Goal: Task Accomplishment & Management: Manage account settings

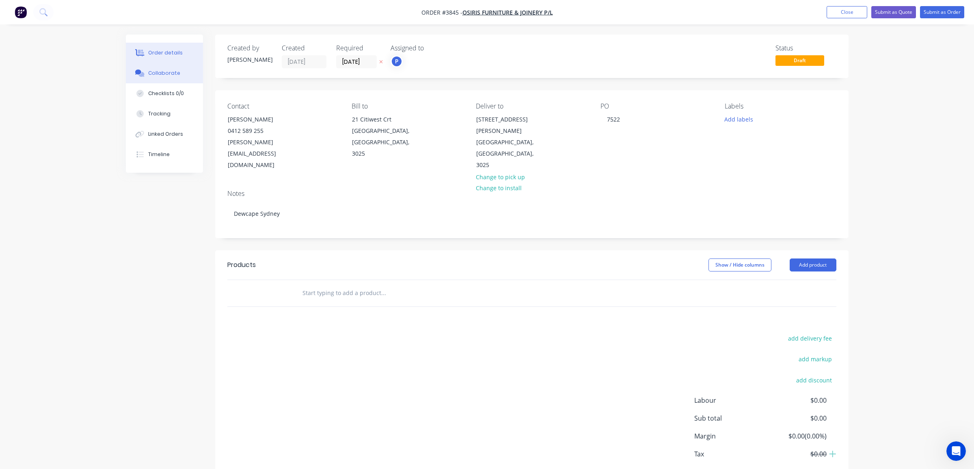
click at [182, 71] on button "Collaborate" at bounding box center [164, 73] width 77 height 20
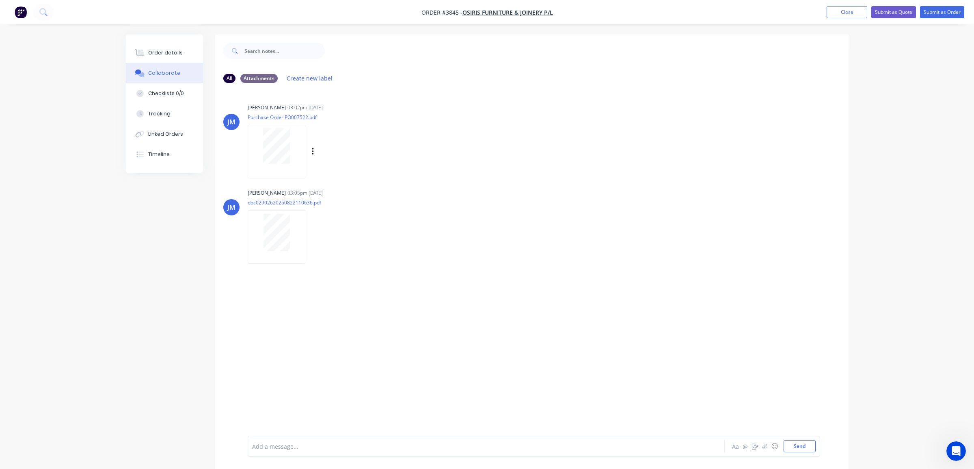
click at [294, 156] on div at bounding box center [276, 145] width 51 height 35
click at [171, 57] on button "Order details" at bounding box center [164, 53] width 77 height 20
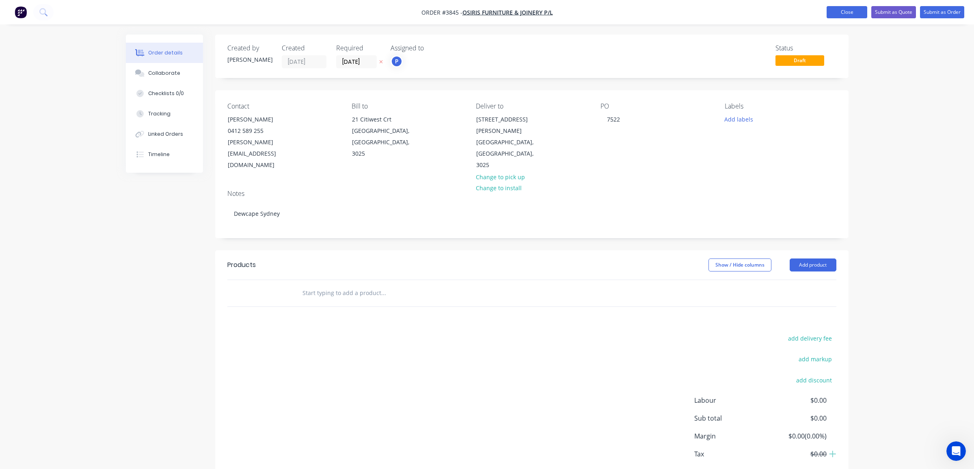
click at [827, 9] on button "Close" at bounding box center [847, 12] width 41 height 12
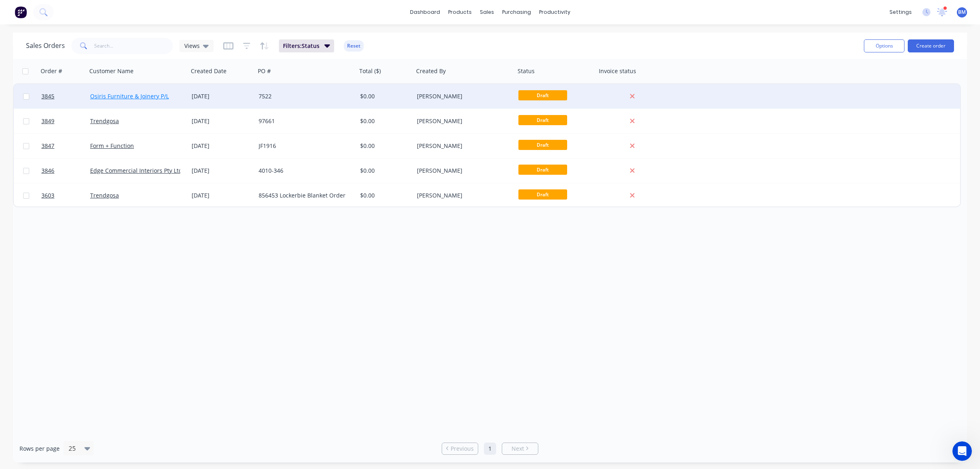
click at [115, 95] on link "Osiris Furniture & Joinery P/L" at bounding box center [129, 96] width 79 height 8
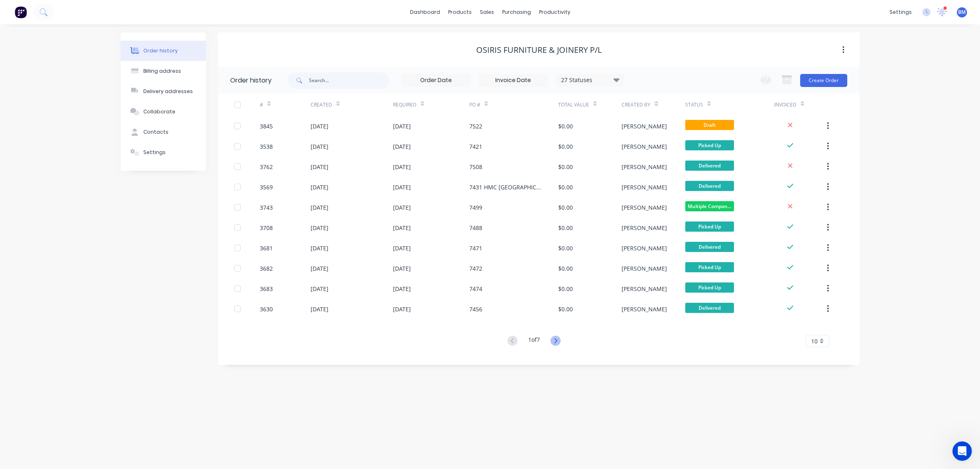
click at [560, 342] on icon at bounding box center [556, 340] width 10 height 10
click at [510, 342] on icon at bounding box center [513, 340] width 10 height 10
click at [537, 46] on div "Osiris Furniture & Joinery P/L" at bounding box center [538, 50] width 125 height 10
click at [23, 12] on img at bounding box center [21, 12] width 12 height 12
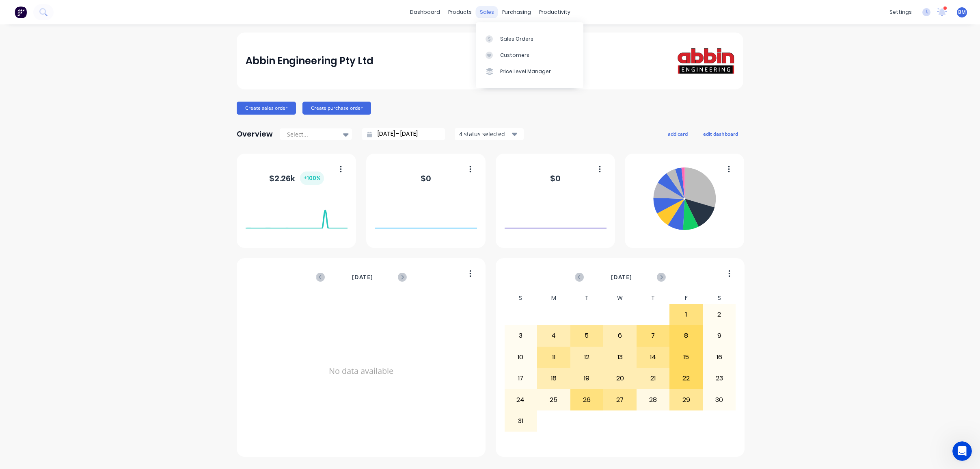
click at [486, 9] on div "sales" at bounding box center [487, 12] width 22 height 12
click at [490, 32] on link "Sales Orders" at bounding box center [530, 38] width 108 height 16
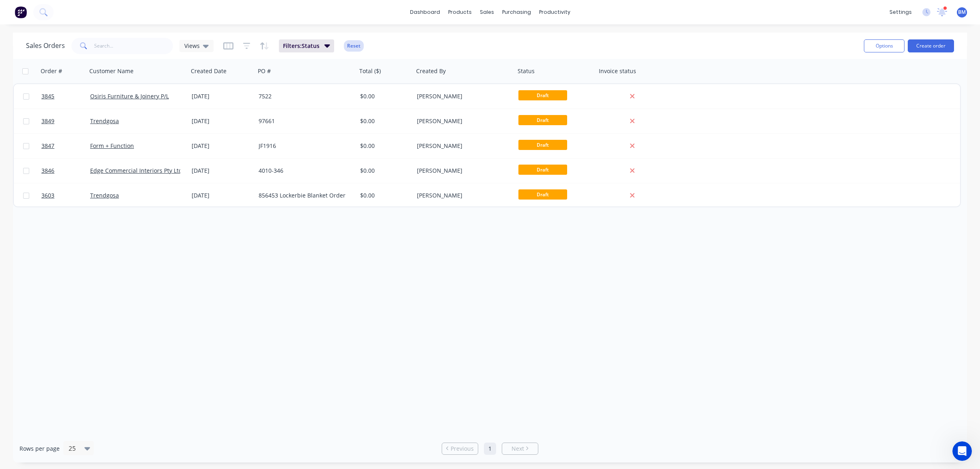
click at [359, 48] on button "Reset" at bounding box center [354, 45] width 20 height 11
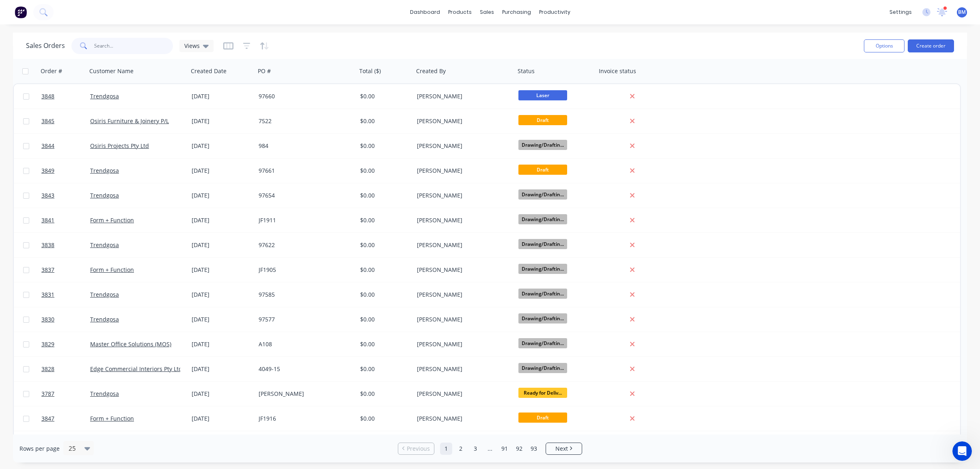
click at [159, 49] on input "text" at bounding box center [133, 46] width 79 height 16
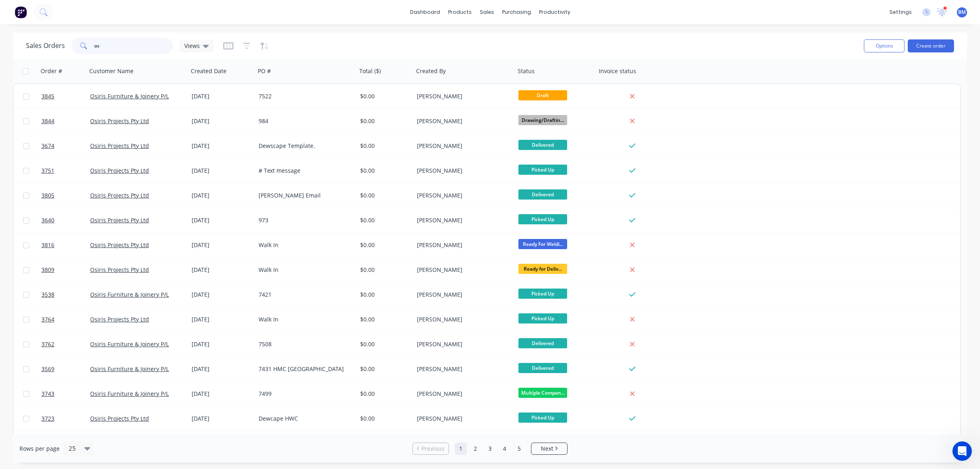
type input "o"
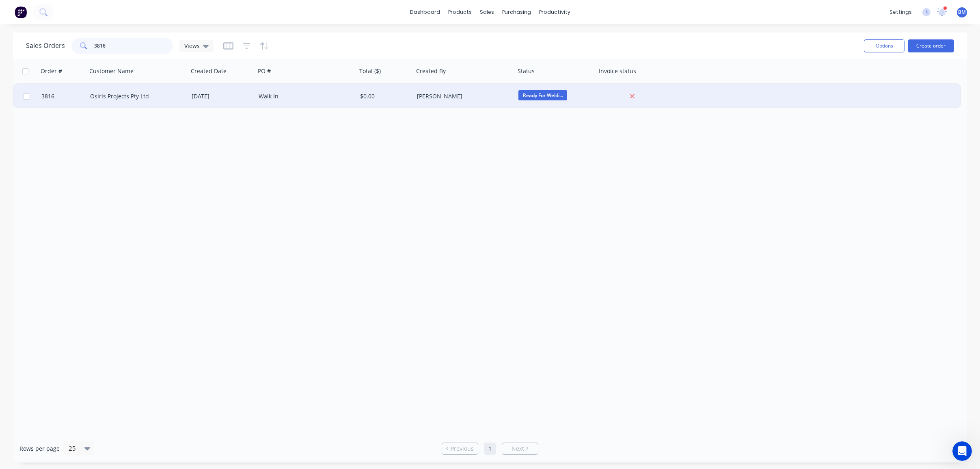
type input "3816"
click at [200, 96] on div "[DATE]" at bounding box center [222, 96] width 61 height 8
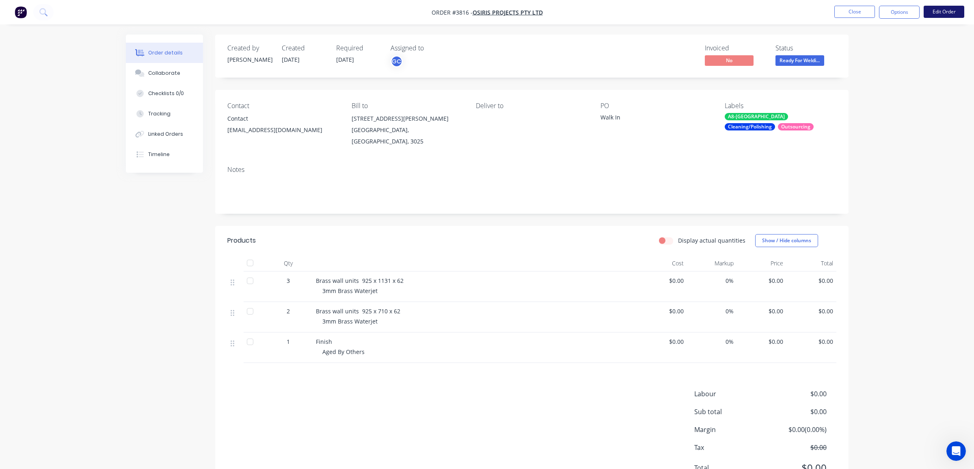
click at [952, 8] on button "Edit Order" at bounding box center [944, 12] width 41 height 12
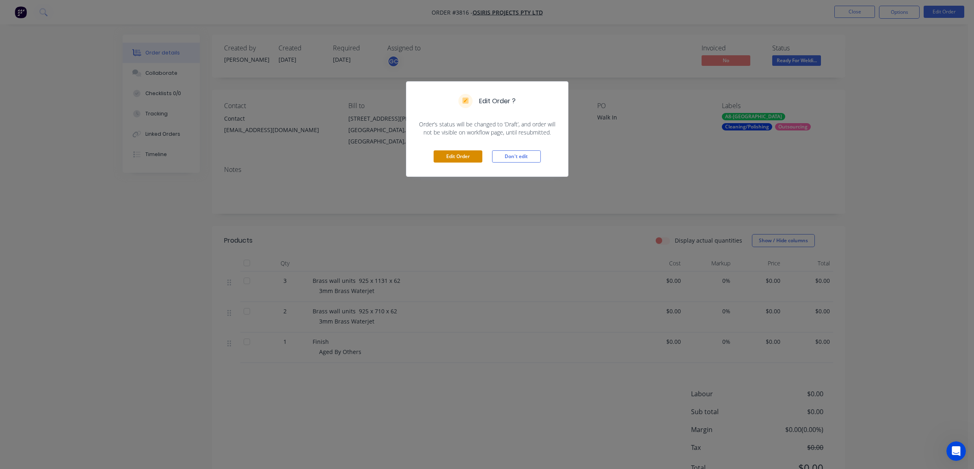
click at [451, 155] on button "Edit Order" at bounding box center [458, 156] width 49 height 12
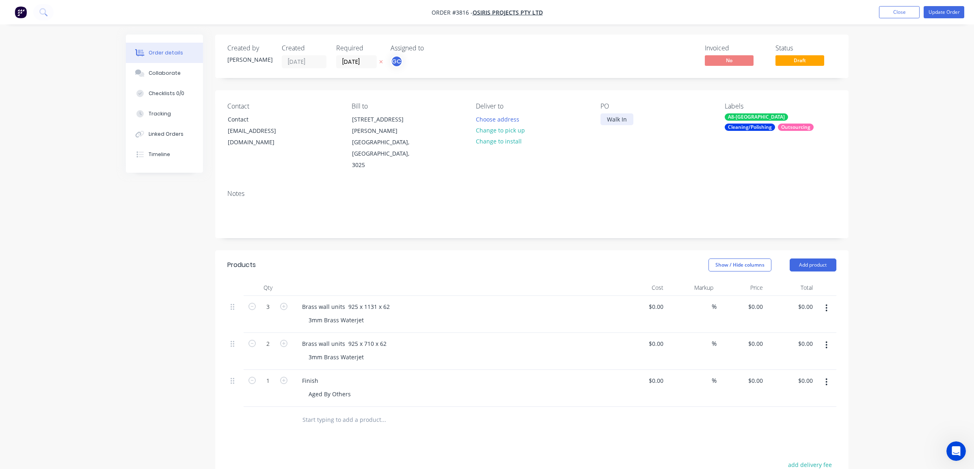
click at [618, 119] on div "Walk In" at bounding box center [617, 119] width 33 height 12
drag, startPoint x: 627, startPoint y: 117, endPoint x: 316, endPoint y: 52, distance: 316.9
click at [316, 52] on div "Created by [PERSON_NAME] Created [DATE] Required [DATE] Assigned to GC Invoiced…" at bounding box center [531, 331] width 633 height 593
click at [708, 218] on div "Created by [PERSON_NAME] Created [DATE] Required [DATE] Assigned to GC Invoiced…" at bounding box center [531, 331] width 633 height 593
click at [610, 190] on div "Notes" at bounding box center [531, 194] width 609 height 8
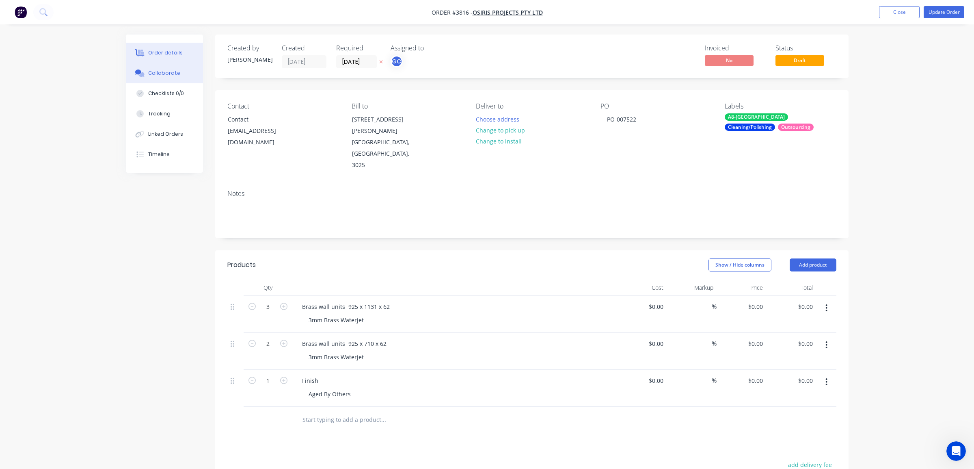
click at [159, 80] on button "Collaborate" at bounding box center [164, 73] width 77 height 20
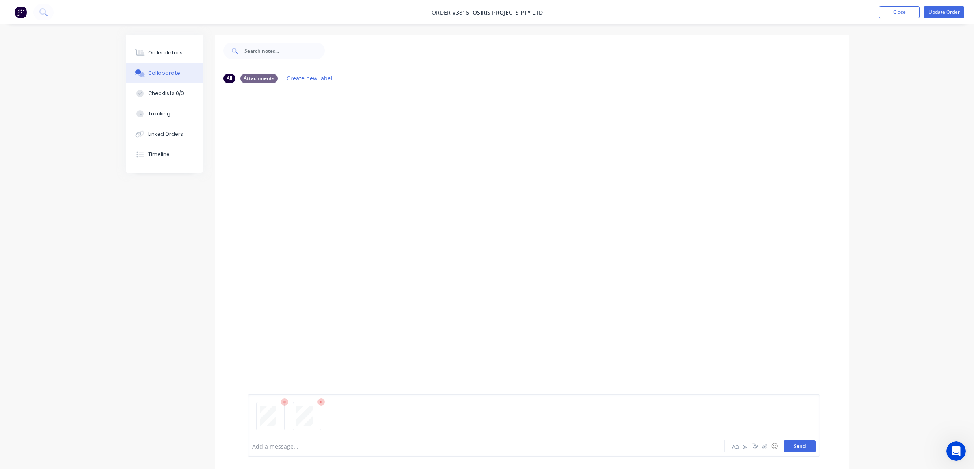
click at [799, 444] on button "Send" at bounding box center [800, 446] width 32 height 12
click at [176, 130] on button "Linked Orders" at bounding box center [164, 134] width 77 height 20
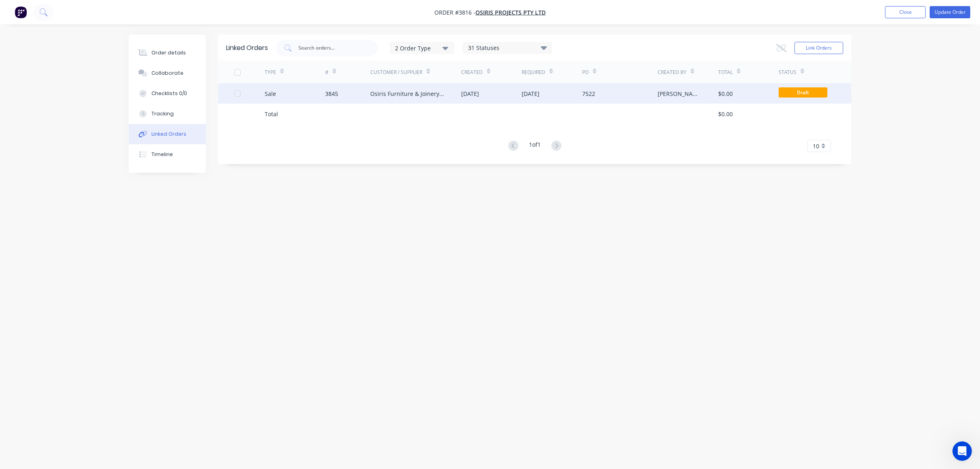
click at [410, 84] on div "Osiris Furniture & Joinery P/L" at bounding box center [415, 93] width 91 height 20
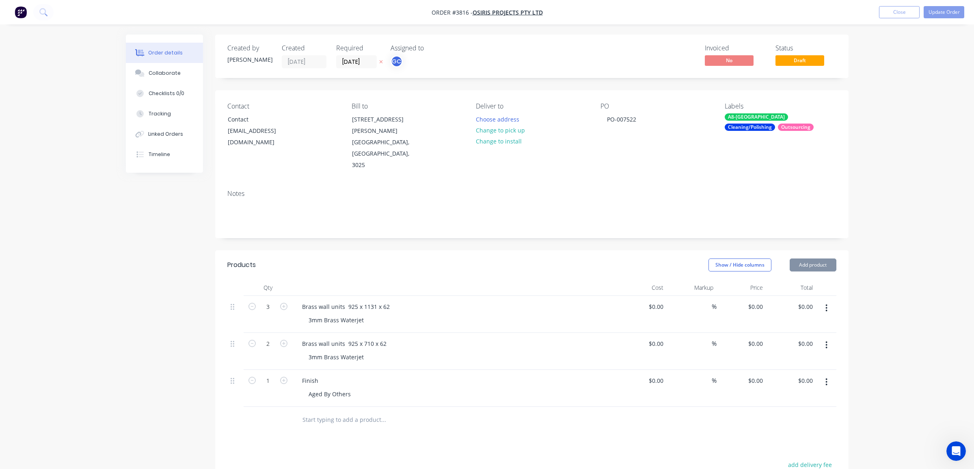
type input "[DATE]"
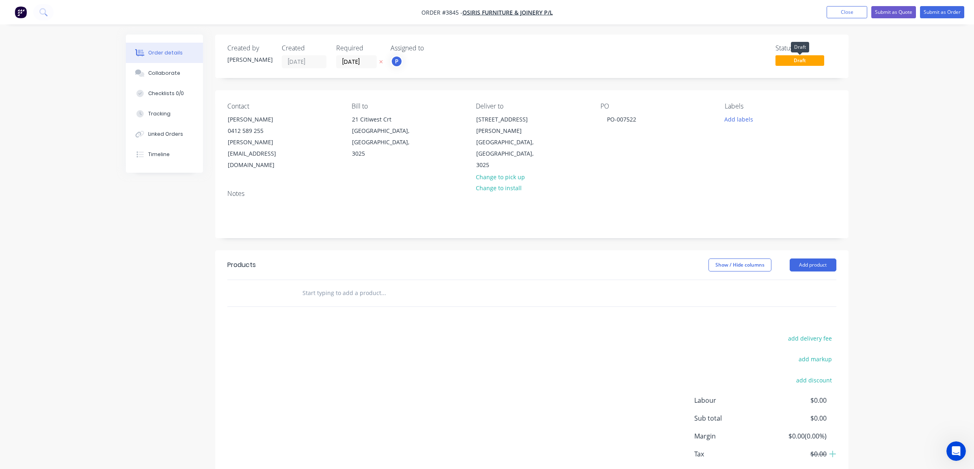
click at [804, 59] on span "Draft" at bounding box center [800, 60] width 49 height 10
click at [845, 17] on button "Close" at bounding box center [847, 12] width 41 height 12
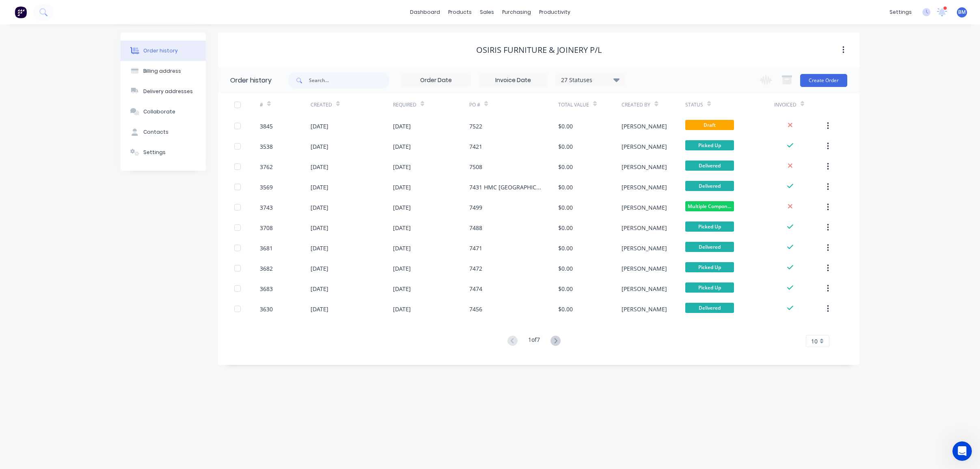
click at [26, 16] on img at bounding box center [21, 12] width 12 height 12
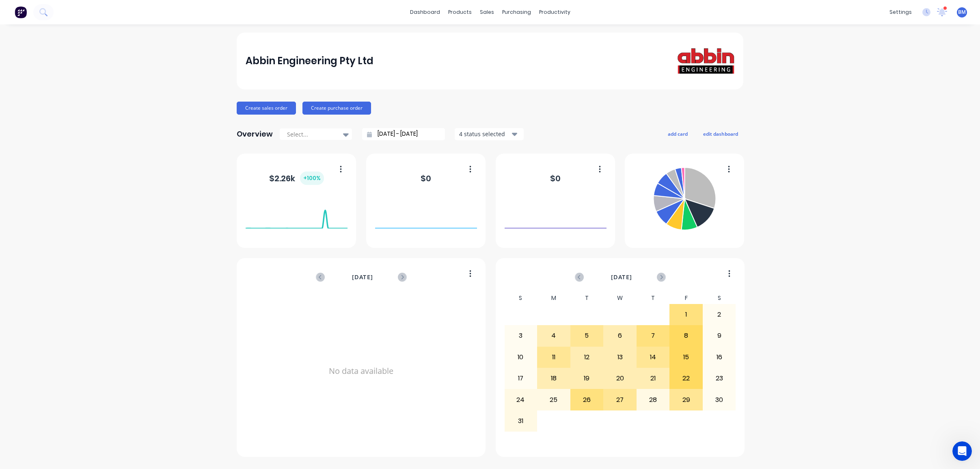
drag, startPoint x: 166, startPoint y: 221, endPoint x: 454, endPoint y: 58, distance: 330.8
click at [168, 218] on div "Abbin Engineering Pty Ltd Create sales order Create purchase order Overview Sel…" at bounding box center [490, 246] width 980 height 428
click at [493, 15] on div "sales" at bounding box center [487, 12] width 22 height 12
click at [494, 35] on div at bounding box center [492, 38] width 12 height 7
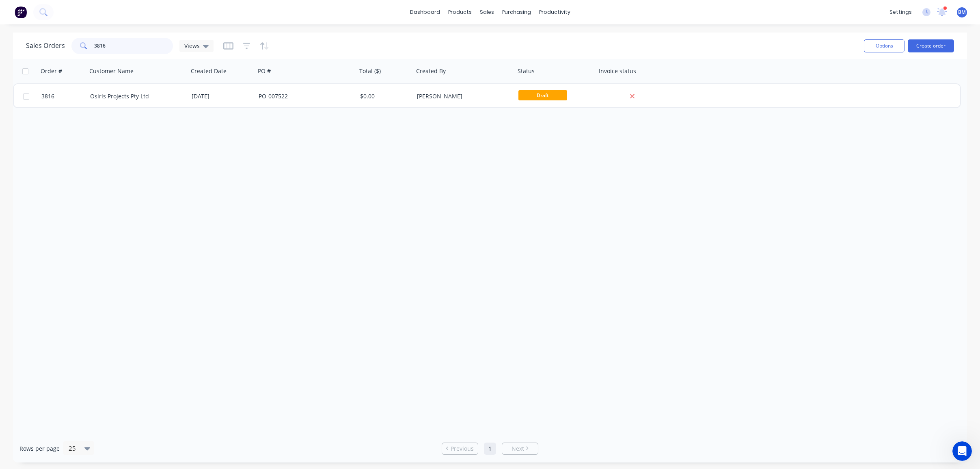
drag, startPoint x: 120, startPoint y: 45, endPoint x: 15, endPoint y: 41, distance: 104.4
click at [31, 43] on div "Sales Orders 3816 Views" at bounding box center [120, 46] width 188 height 16
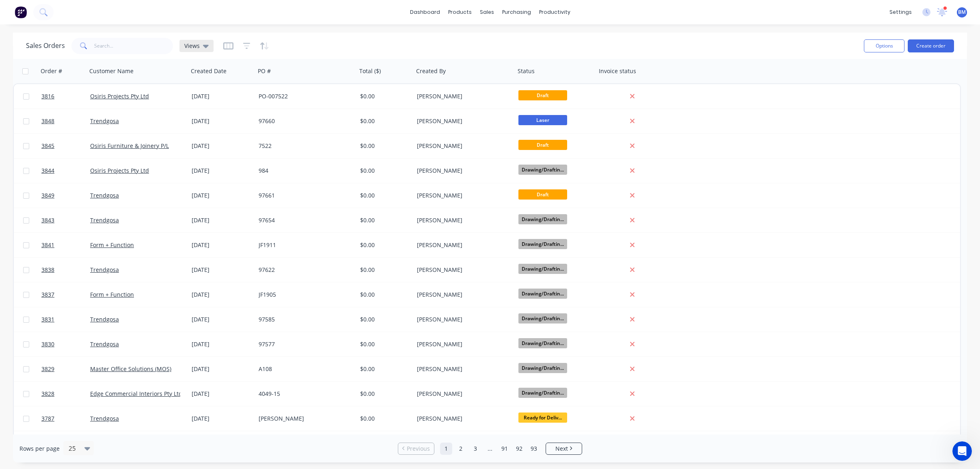
click at [206, 50] on div "Views" at bounding box center [196, 46] width 34 height 12
click at [200, 130] on button "drafts" at bounding box center [228, 131] width 93 height 9
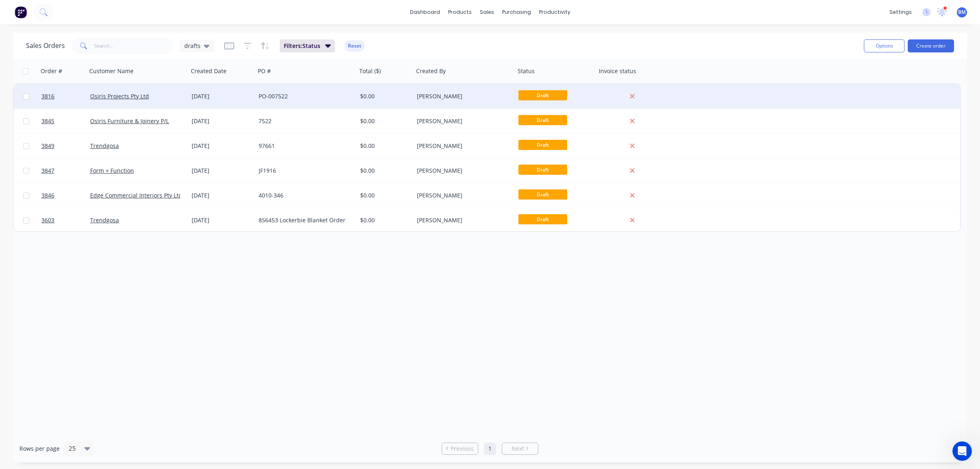
click at [166, 96] on div "Osiris Projects Pty Ltd" at bounding box center [135, 96] width 90 height 8
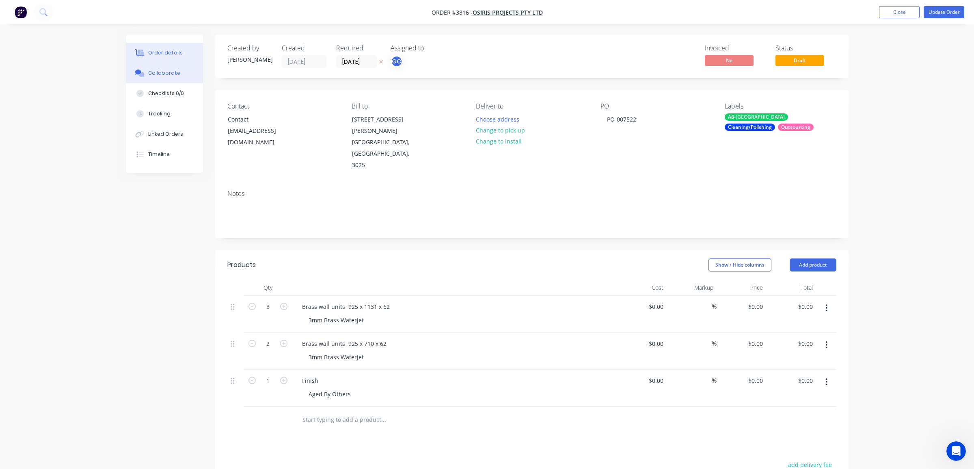
click at [144, 70] on icon at bounding box center [139, 72] width 9 height 7
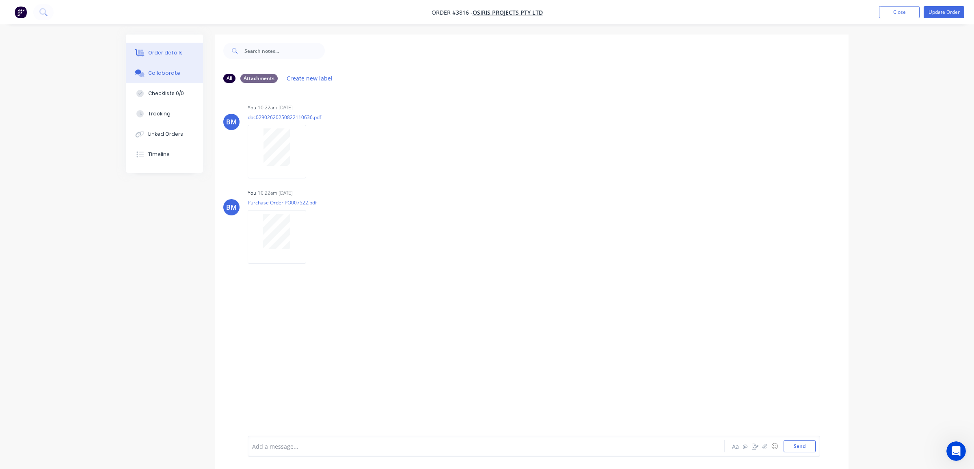
click at [173, 56] on button "Order details" at bounding box center [164, 53] width 77 height 20
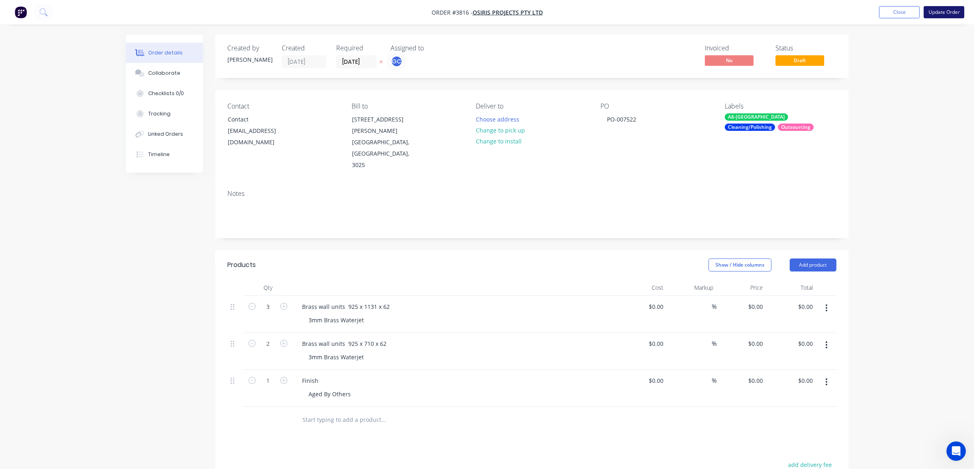
click at [942, 12] on button "Update Order" at bounding box center [944, 12] width 41 height 12
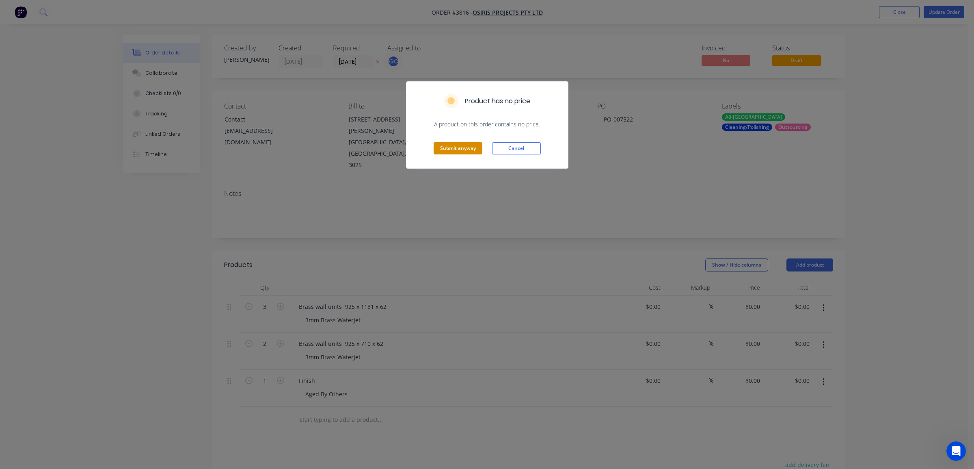
click at [440, 146] on button "Submit anyway" at bounding box center [458, 148] width 49 height 12
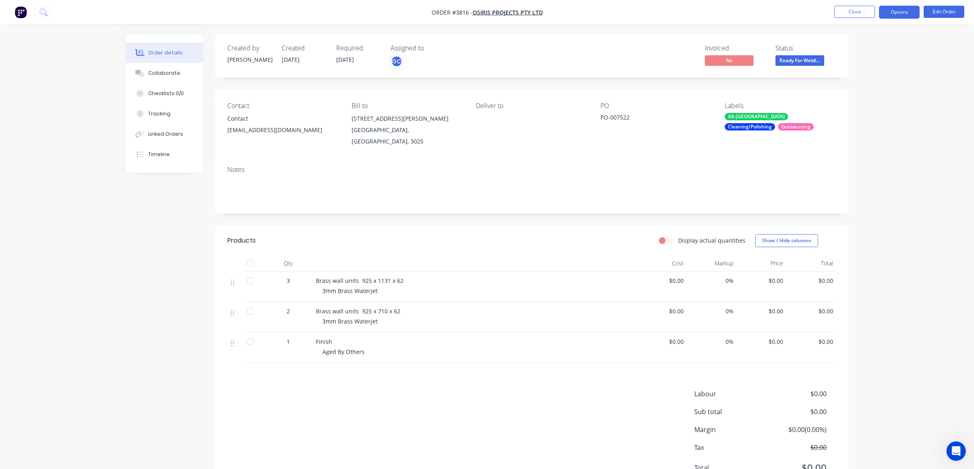
click at [894, 12] on button "Options" at bounding box center [899, 12] width 41 height 13
click at [856, 97] on div "Work Order" at bounding box center [875, 98] width 75 height 12
click at [859, 81] on div "Without pricing" at bounding box center [875, 82] width 75 height 12
click at [110, 244] on div "Order details Collaborate Checklists 0/0 Tracking Linked Orders Timeline Order …" at bounding box center [487, 253] width 974 height 507
click at [845, 11] on button "Close" at bounding box center [854, 12] width 41 height 12
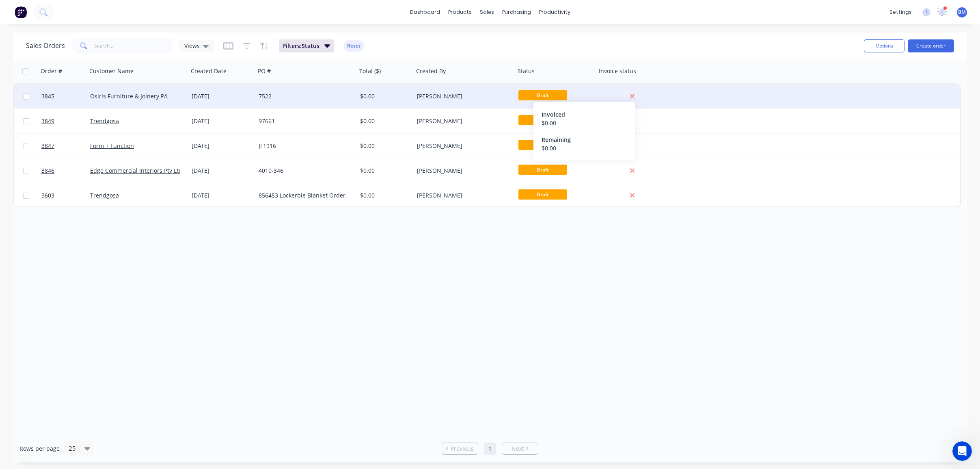
click at [632, 94] on icon at bounding box center [632, 96] width 5 height 7
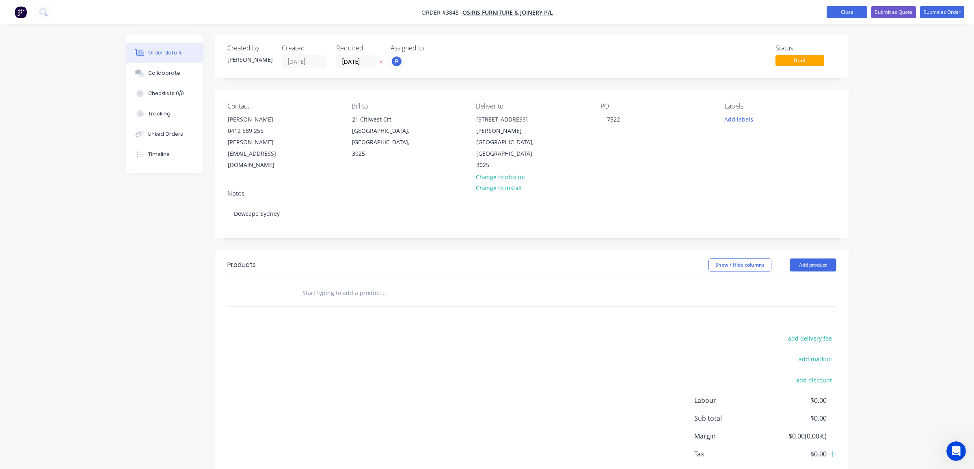
click at [854, 9] on button "Close" at bounding box center [847, 12] width 41 height 12
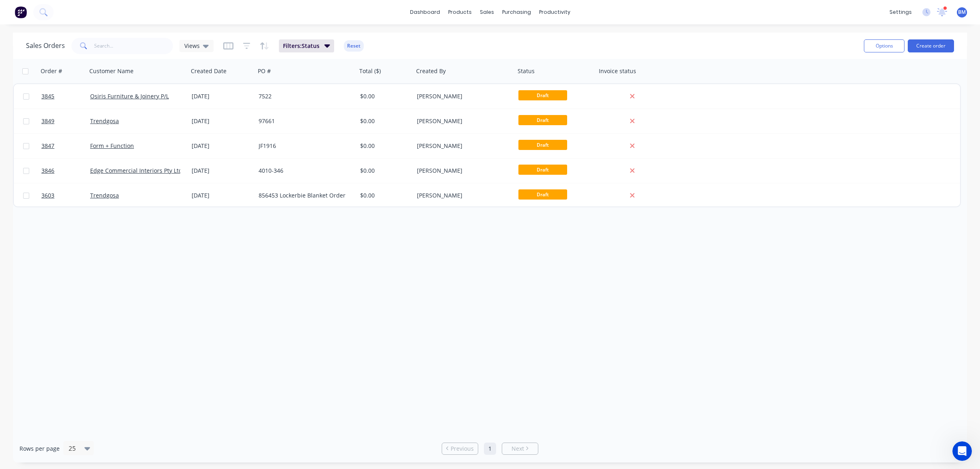
drag, startPoint x: 72, startPoint y: 91, endPoint x: 24, endPoint y: 297, distance: 211.4
click at [24, 297] on div "Order # Customer Name Created Date PO # Total ($) Created By Status Invoice sta…" at bounding box center [490, 246] width 954 height 375
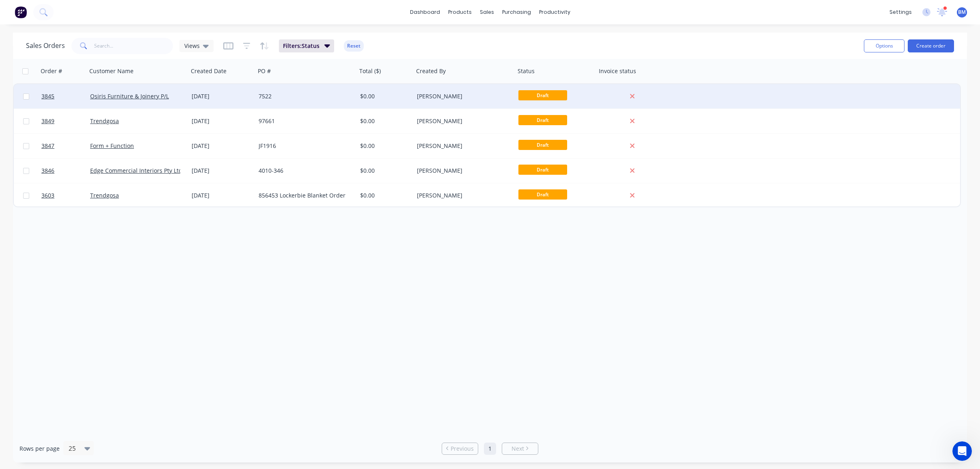
click at [236, 100] on div "[DATE]" at bounding box center [222, 96] width 61 height 8
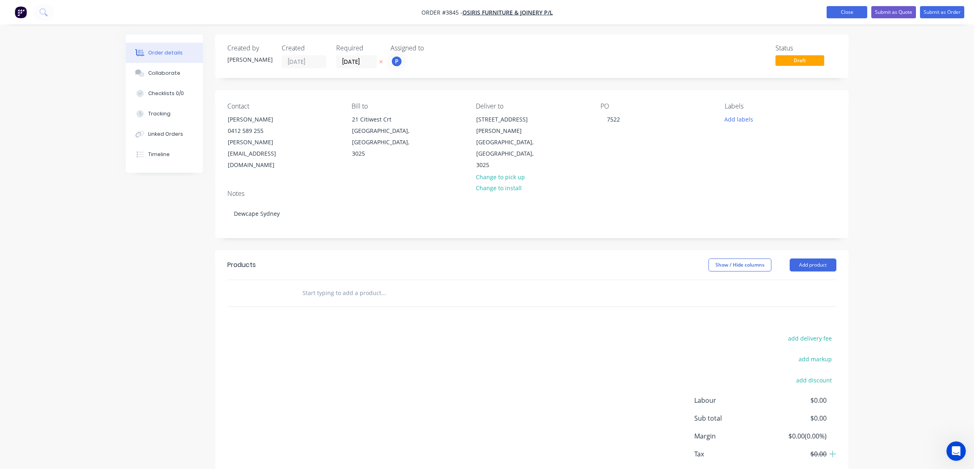
click at [847, 12] on button "Close" at bounding box center [847, 12] width 41 height 12
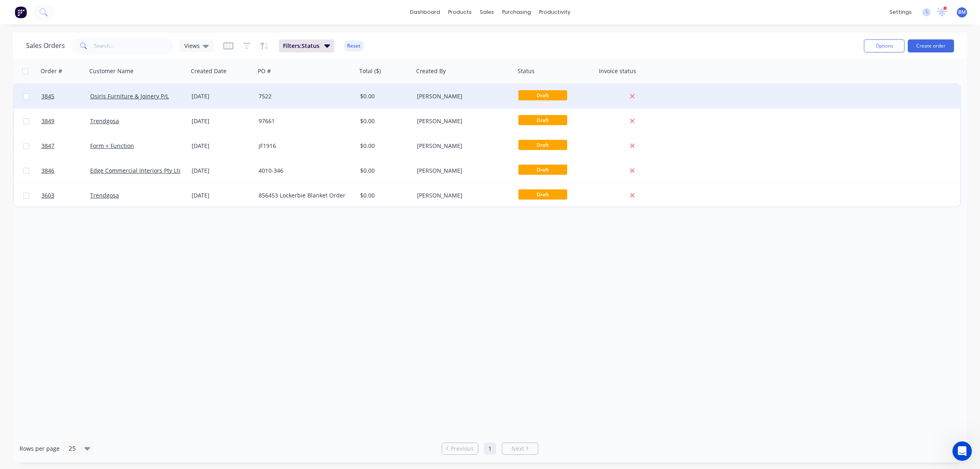
click at [183, 104] on div "Osiris Furniture & Joinery P/L" at bounding box center [138, 96] width 102 height 24
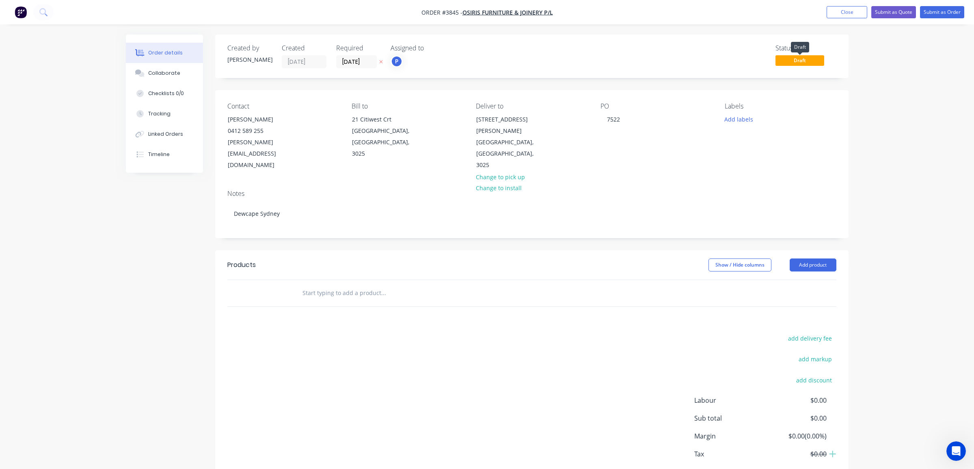
click at [807, 61] on span "Draft" at bounding box center [800, 60] width 49 height 10
drag, startPoint x: 940, startPoint y: 15, endPoint x: 936, endPoint y: 72, distance: 57.5
click at [936, 72] on div "Order #3845 - Osiris Furniture & Joinery P/L Add product Close Submit as Quote …" at bounding box center [487, 257] width 974 height 514
click at [955, 12] on button "Submit as Order" at bounding box center [942, 12] width 44 height 12
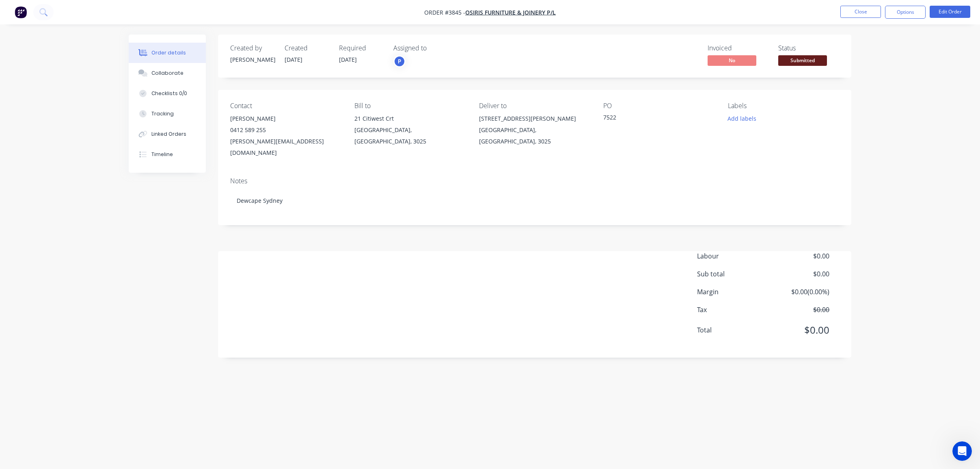
click at [806, 64] on span "Submitted" at bounding box center [802, 60] width 49 height 10
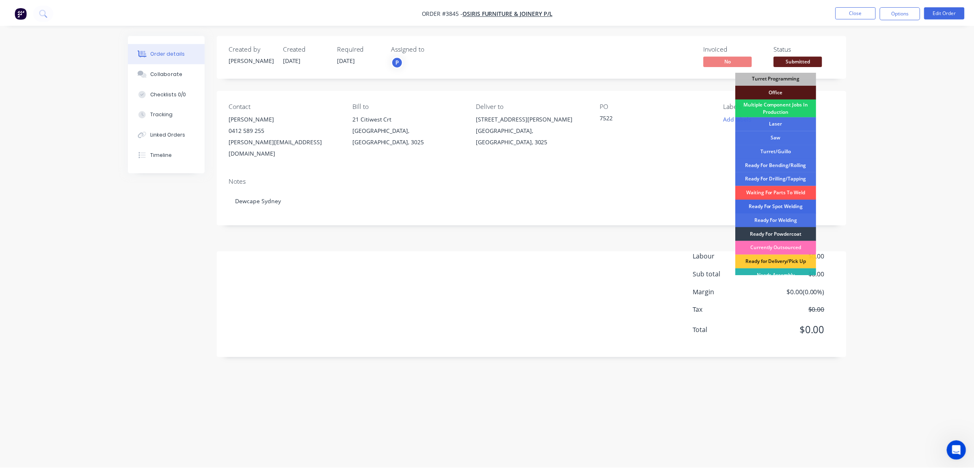
scroll to position [91, 0]
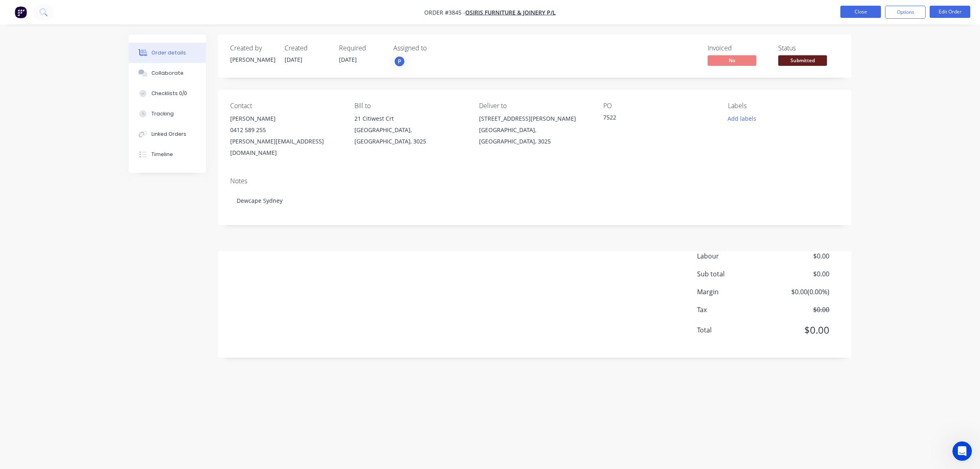
click at [868, 11] on button "Close" at bounding box center [861, 12] width 41 height 12
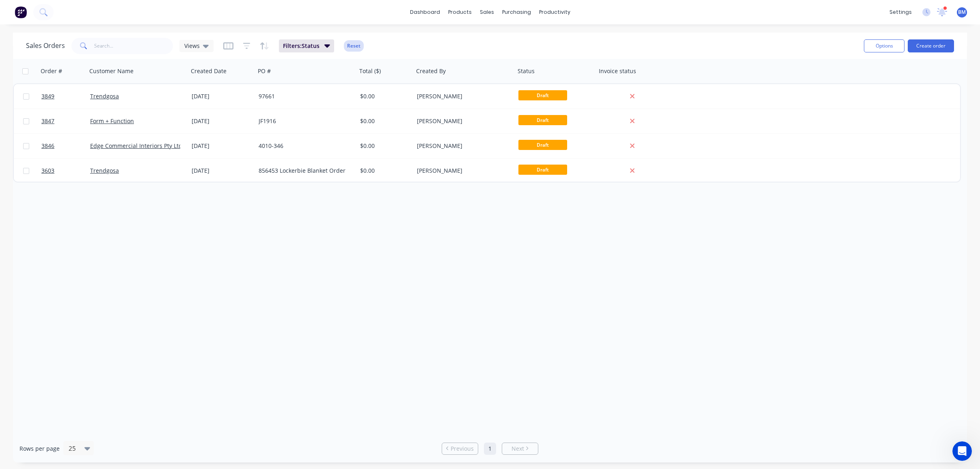
click at [348, 45] on button "Reset" at bounding box center [354, 45] width 20 height 11
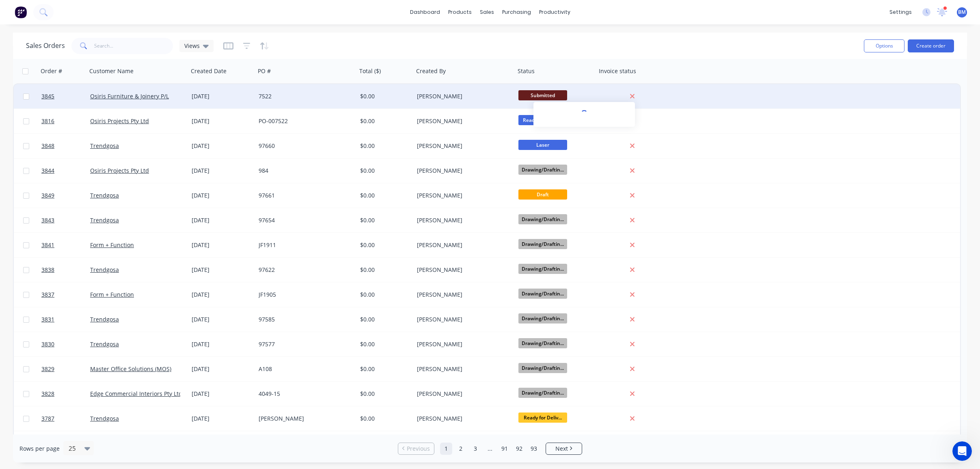
click at [632, 96] on icon at bounding box center [632, 96] width 4 height 4
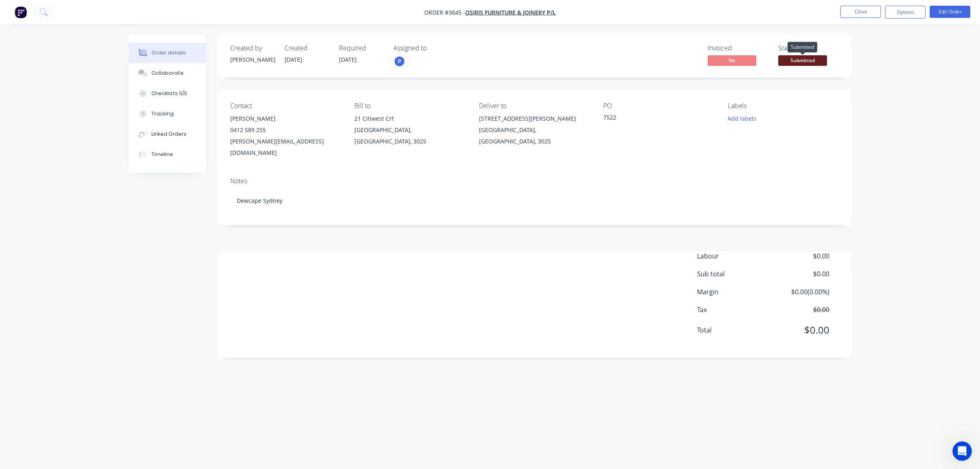
click at [808, 58] on span "Submitted" at bounding box center [802, 60] width 49 height 10
click at [958, 11] on button "Edit Order" at bounding box center [950, 12] width 41 height 12
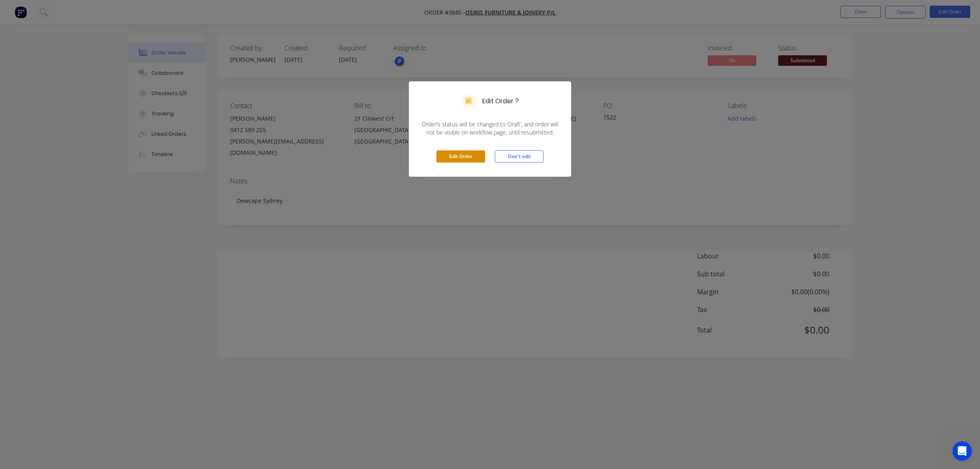
click at [469, 155] on button "Edit Order" at bounding box center [461, 156] width 49 height 12
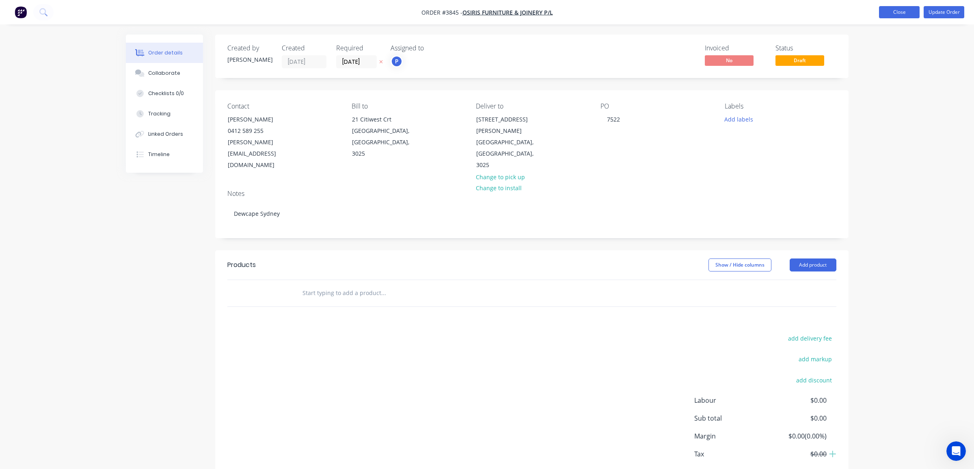
click at [899, 14] on button "Close" at bounding box center [899, 12] width 41 height 12
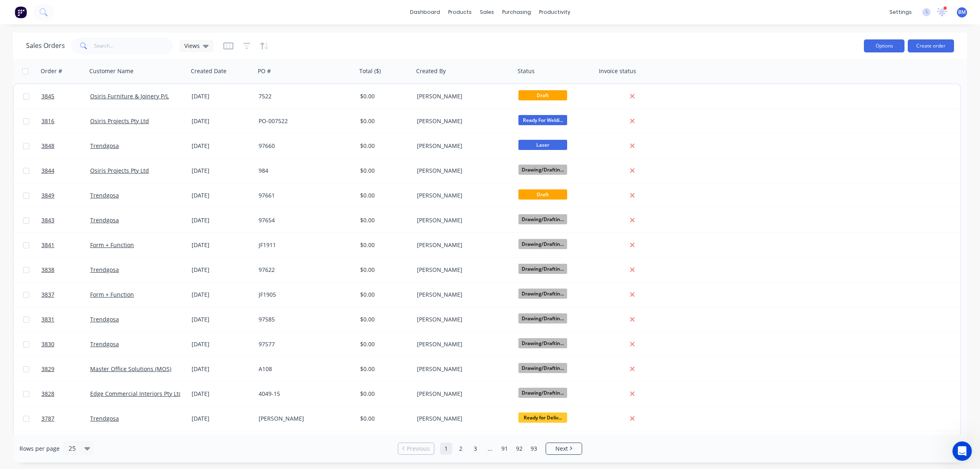
click at [887, 45] on button "Options" at bounding box center [884, 45] width 41 height 13
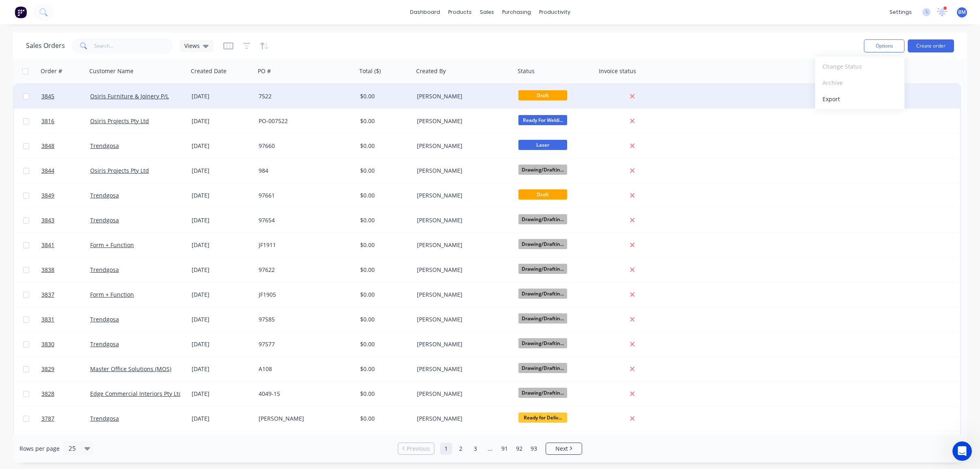
click at [27, 98] on input "checkbox" at bounding box center [26, 96] width 6 height 6
checkbox input "true"
click at [892, 42] on button "Options" at bounding box center [884, 45] width 41 height 13
click at [846, 84] on div "Archive" at bounding box center [860, 83] width 75 height 12
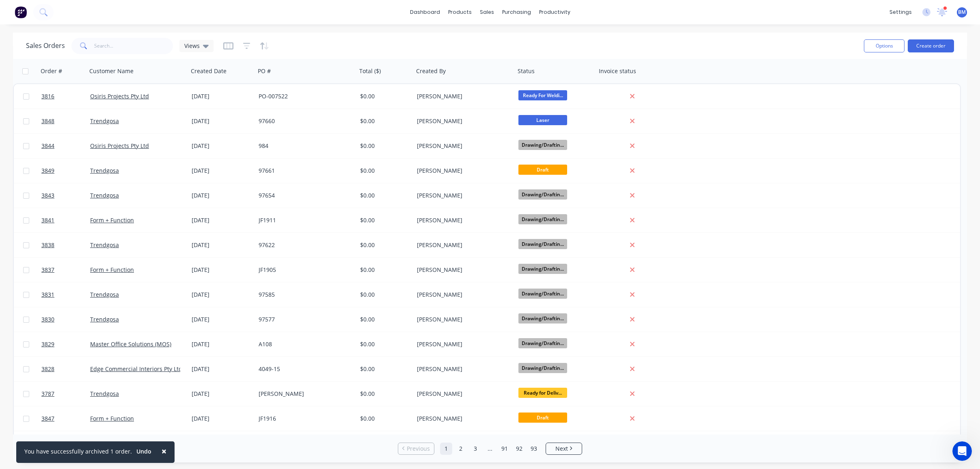
click at [24, 15] on img at bounding box center [21, 12] width 12 height 12
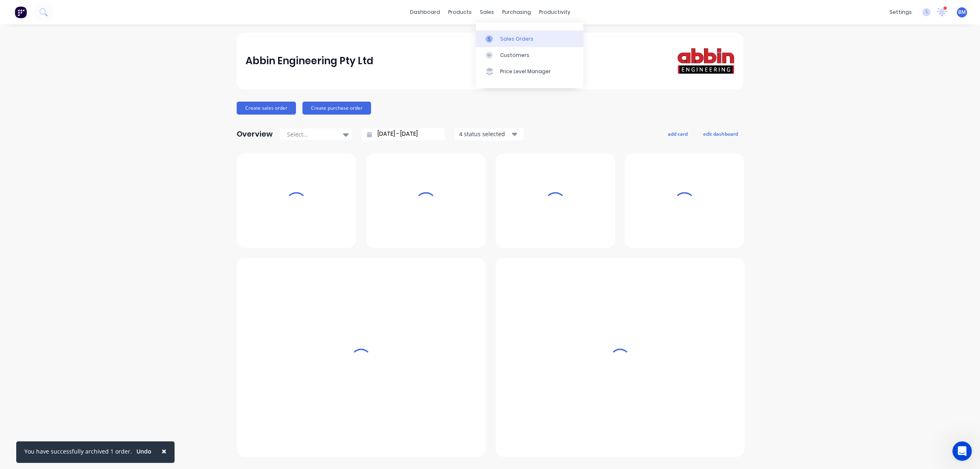
click at [498, 41] on link "Sales Orders" at bounding box center [530, 38] width 108 height 16
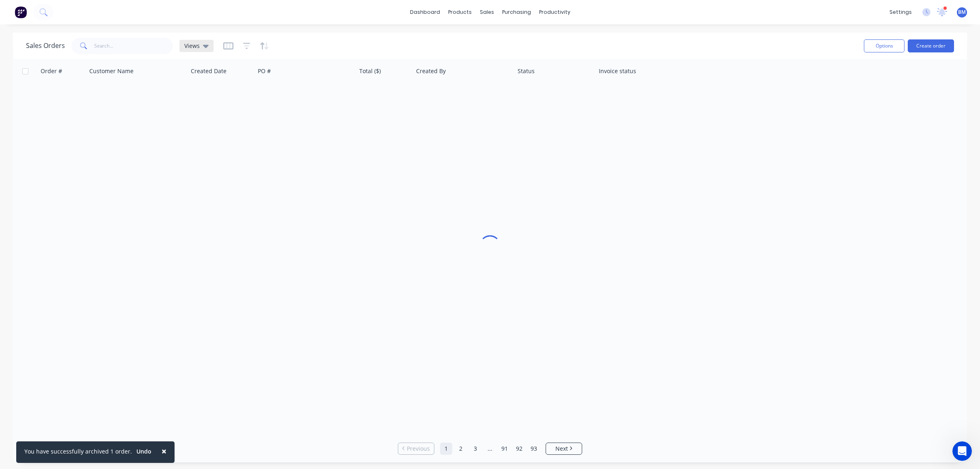
click at [197, 48] on span "Views" at bounding box center [191, 45] width 15 height 9
click at [194, 132] on button "drafts" at bounding box center [228, 131] width 93 height 9
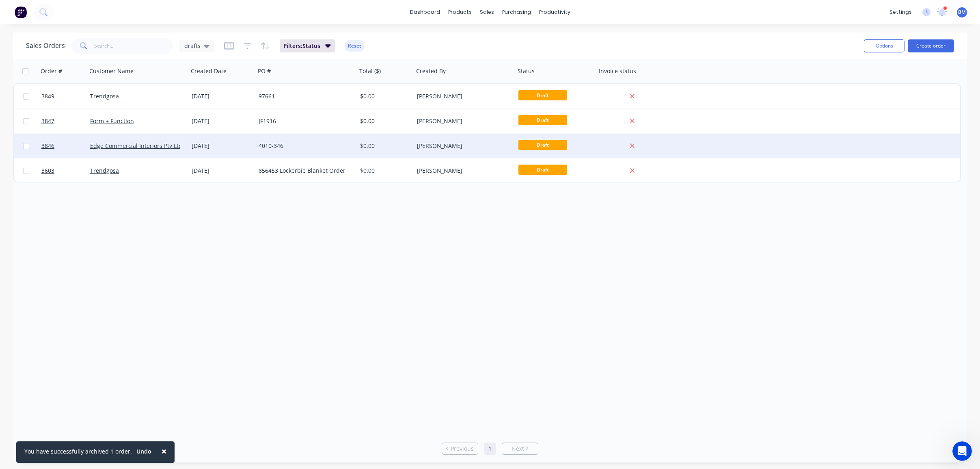
click at [197, 145] on div "[DATE]" at bounding box center [222, 146] width 61 height 8
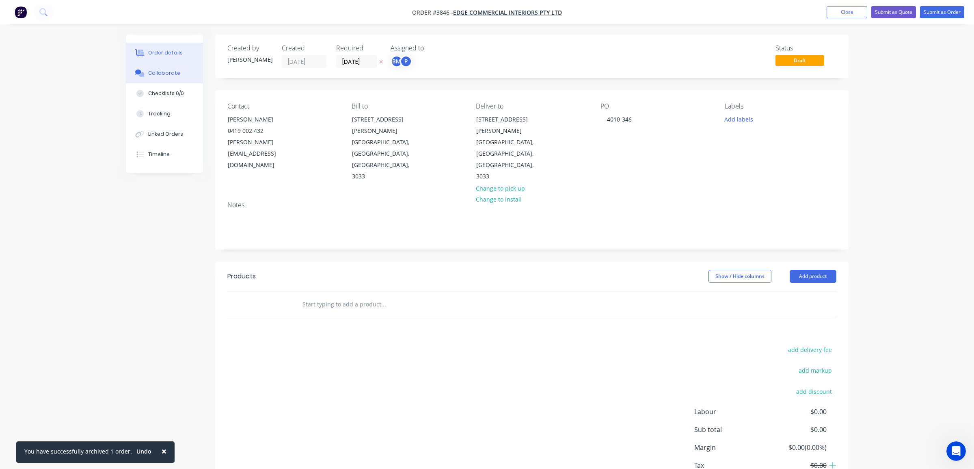
click at [167, 77] on button "Collaborate" at bounding box center [164, 73] width 77 height 20
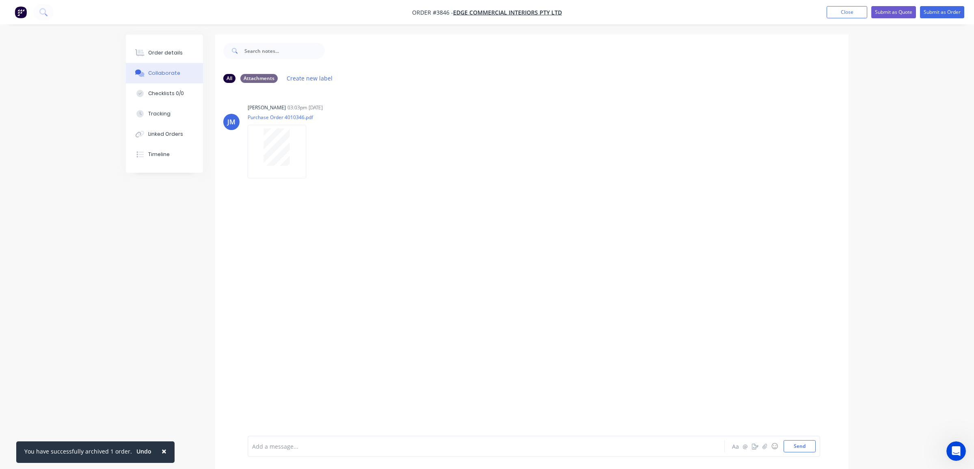
click at [151, 42] on div "Order details Collaborate Checklists 0/0 Tracking Linked Orders Timeline" at bounding box center [164, 104] width 77 height 138
click at [152, 51] on div "Order details" at bounding box center [165, 52] width 35 height 7
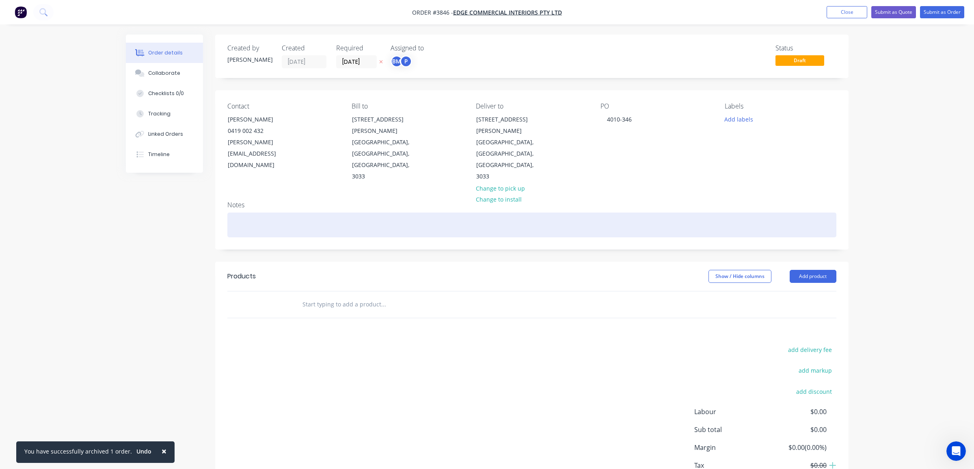
click at [342, 212] on div at bounding box center [531, 224] width 609 height 25
paste div
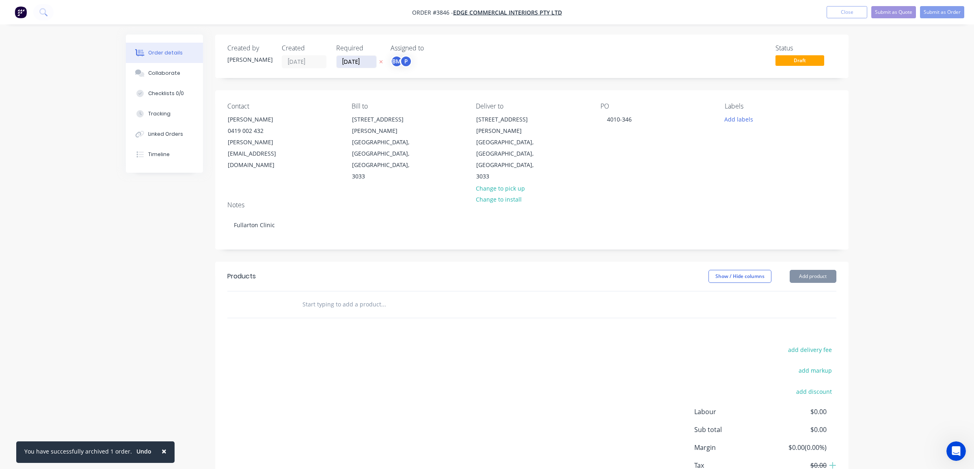
click at [360, 65] on input "[DATE]" at bounding box center [357, 62] width 40 height 12
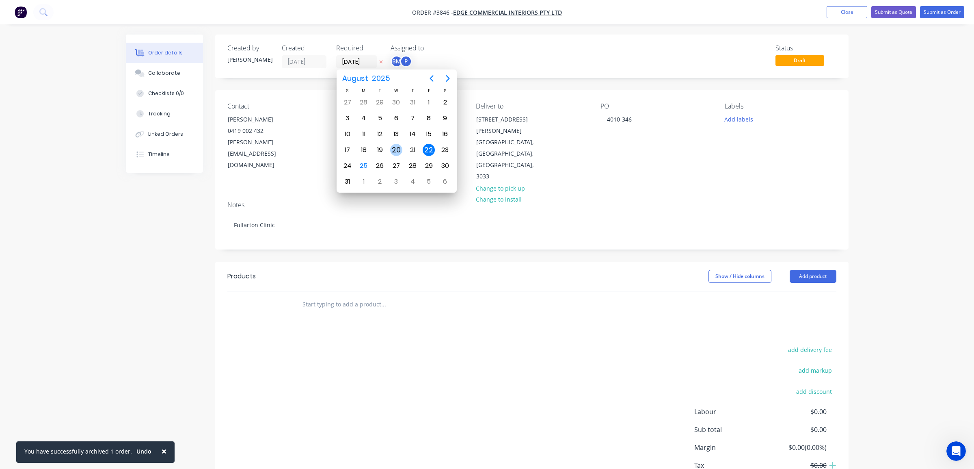
click at [396, 161] on div "27" at bounding box center [396, 166] width 12 height 12
type input "[DATE]"
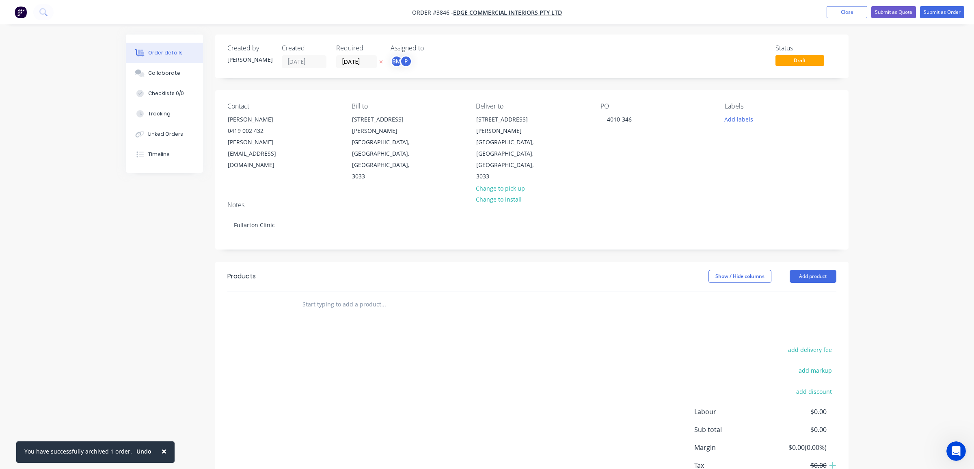
click at [413, 61] on div "BM P" at bounding box center [431, 61] width 81 height 12
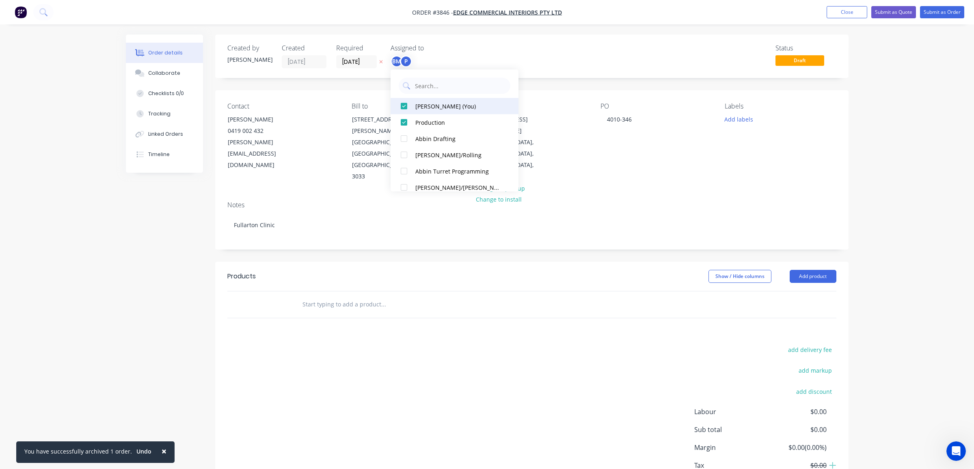
click at [429, 109] on div "[PERSON_NAME] (You)" at bounding box center [458, 106] width 86 height 9
click at [625, 53] on div "Status Draft" at bounding box center [654, 56] width 365 height 24
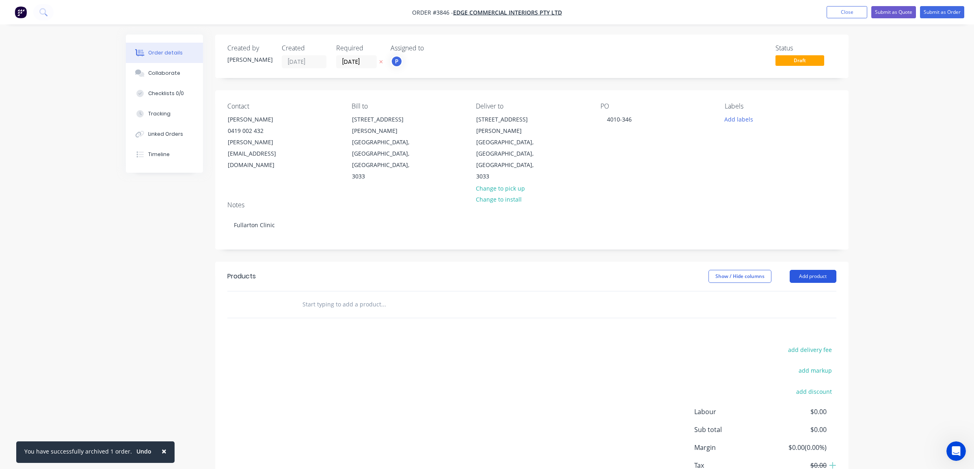
click at [798, 270] on button "Add product" at bounding box center [813, 276] width 47 height 13
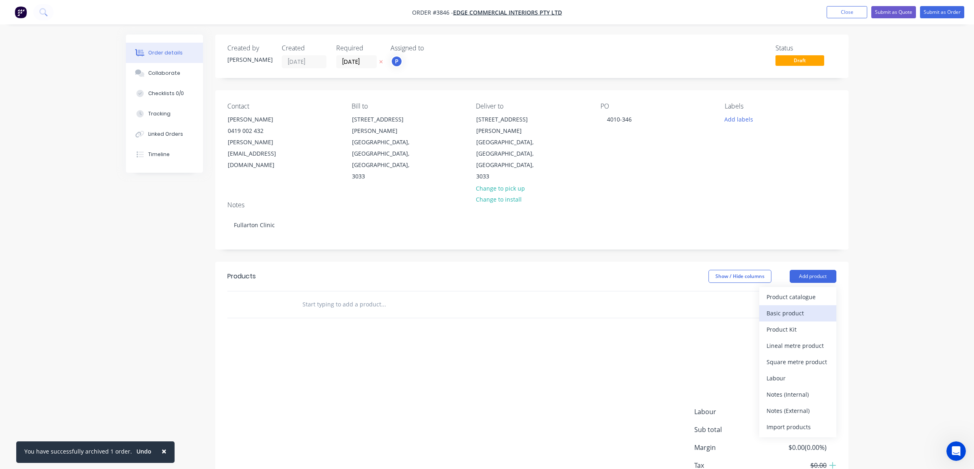
click at [832, 305] on button "Basic product" at bounding box center [797, 313] width 77 height 16
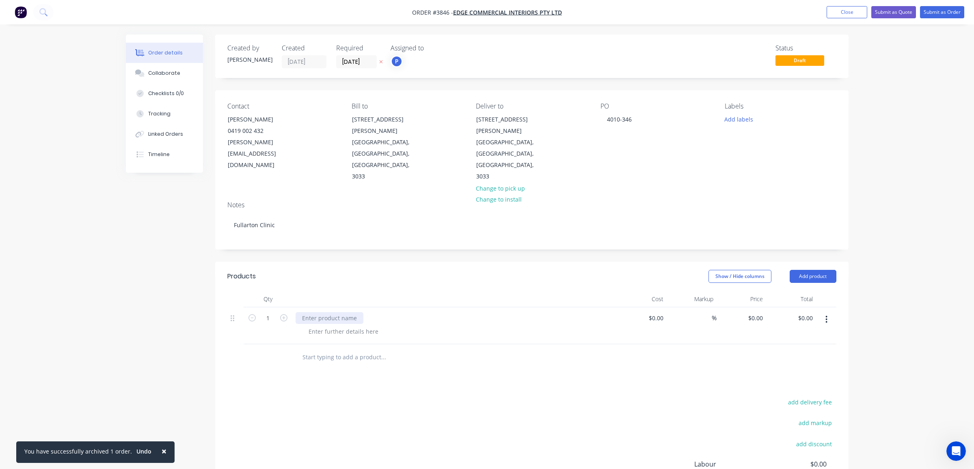
click at [338, 312] on div at bounding box center [330, 318] width 68 height 12
paste div
click at [324, 291] on div at bounding box center [454, 299] width 325 height 16
click at [824, 312] on button "button" at bounding box center [826, 319] width 19 height 15
click at [795, 351] on div "Duplicate" at bounding box center [798, 357] width 63 height 12
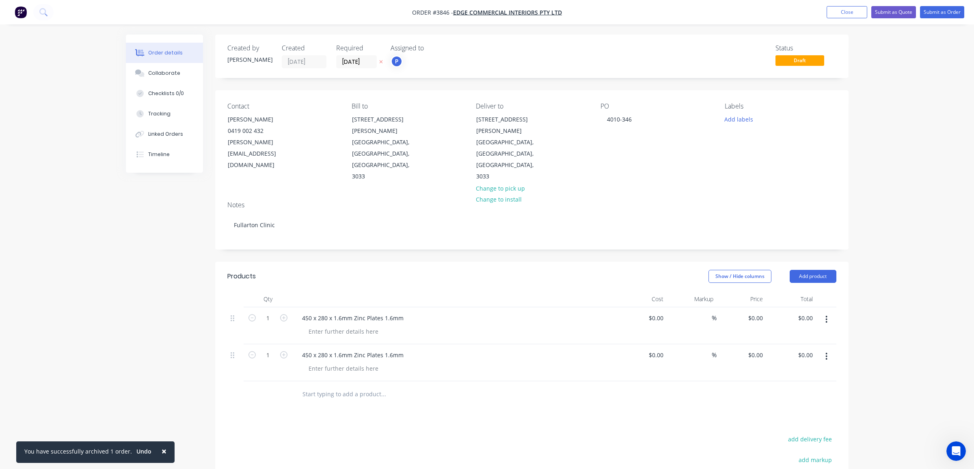
click at [423, 349] on div "450 x 280 x 1.6mm Zinc Plates 1.6mm" at bounding box center [455, 355] width 318 height 12
click at [363, 349] on div "450 x 280 x 1.6mm Zinc Plates 1.6mm" at bounding box center [353, 355] width 115 height 12
drag, startPoint x: 409, startPoint y: 320, endPoint x: 177, endPoint y: 283, distance: 235.1
click at [168, 289] on div "Created by [PERSON_NAME] Created [DATE] Required [DATE] Assigned to P Status Dr…" at bounding box center [487, 325] width 723 height 580
click at [322, 344] on div "450 x 280 x 1.6mm Zinc Plates 1.6mm" at bounding box center [454, 362] width 325 height 37
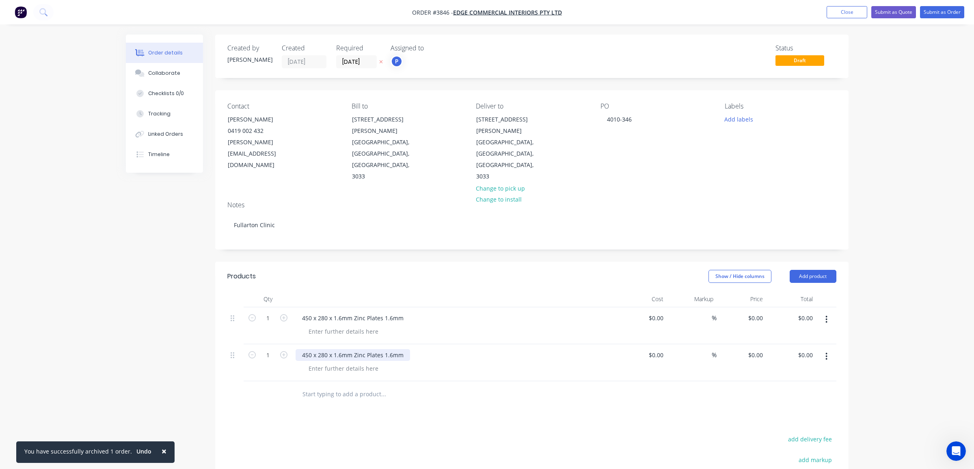
click at [300, 349] on div "450 x 280 x 1.6mm Zinc Plates 1.6mm" at bounding box center [353, 355] width 115 height 12
drag, startPoint x: 300, startPoint y: 318, endPoint x: 486, endPoint y: 322, distance: 186.4
click at [486, 349] on div "450 x 280 x 1.6mm Zinc Plates 1.6mm" at bounding box center [455, 355] width 318 height 12
paste div
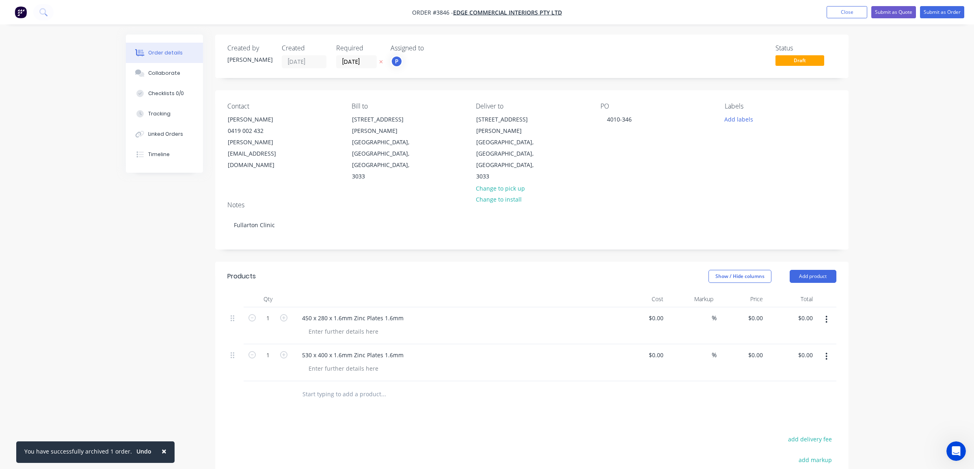
click at [61, 282] on div "Order details Collaborate Checklists 0/0 Tracking Linked Orders Timeline Order …" at bounding box center [487, 307] width 974 height 614
click at [946, 11] on button "Submit as Order" at bounding box center [942, 12] width 44 height 12
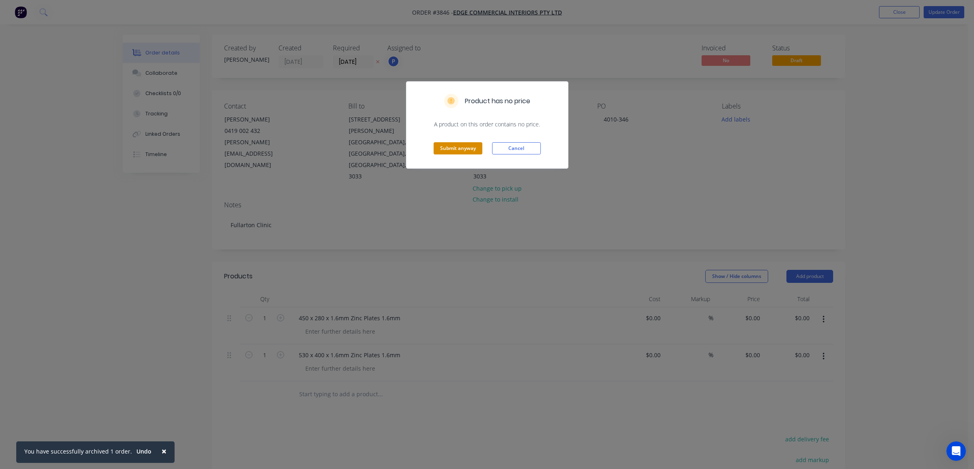
click at [450, 151] on button "Submit anyway" at bounding box center [458, 148] width 49 height 12
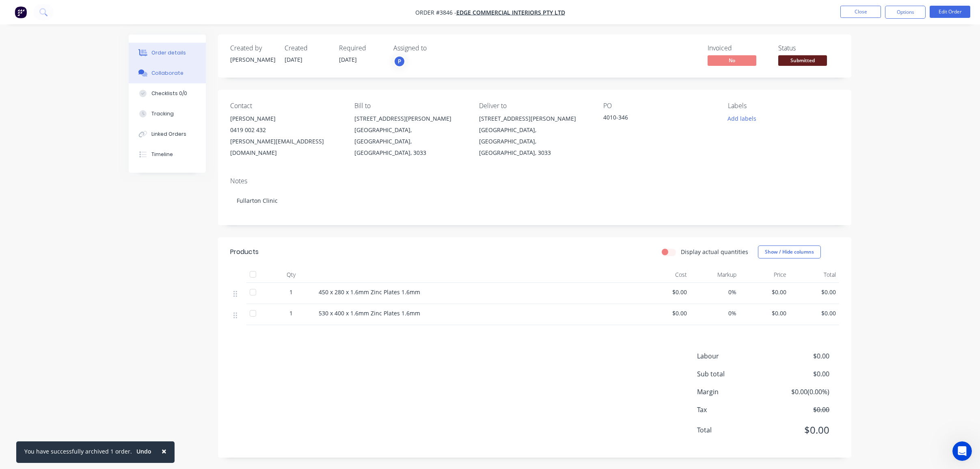
click at [151, 69] on button "Collaborate" at bounding box center [167, 73] width 77 height 20
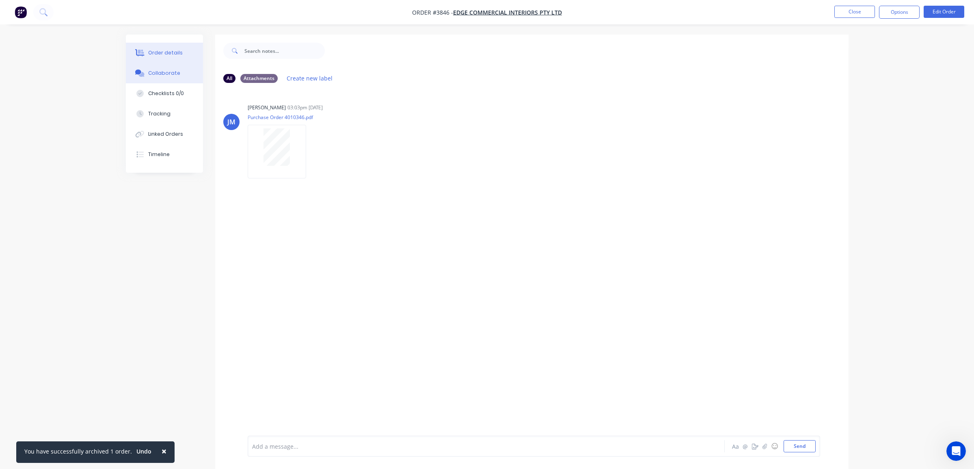
click at [164, 54] on div "Order details" at bounding box center [165, 52] width 35 height 7
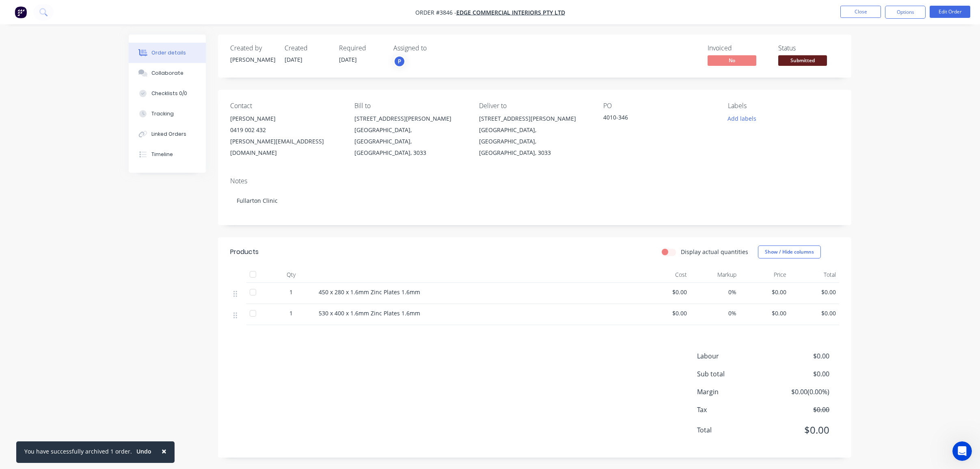
click at [785, 60] on span "Submitted" at bounding box center [802, 60] width 49 height 10
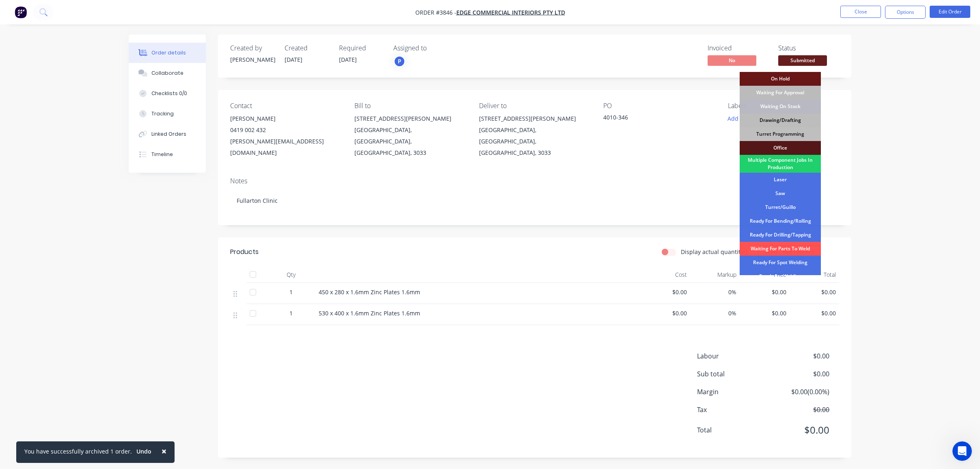
click at [802, 121] on div "Drawing/Drafting" at bounding box center [780, 120] width 81 height 14
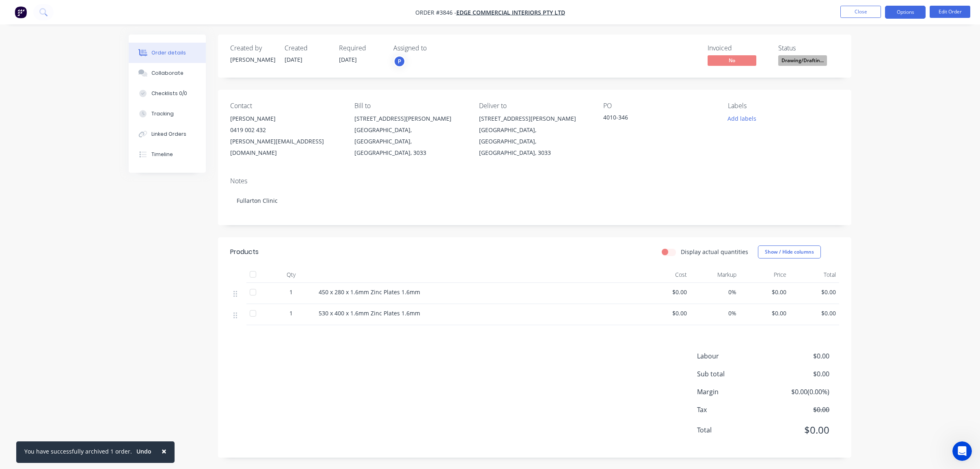
click at [889, 9] on button "Options" at bounding box center [905, 12] width 41 height 13
click at [896, 95] on div "Work Order" at bounding box center [881, 98] width 75 height 12
click at [898, 79] on div "Without pricing" at bounding box center [881, 82] width 75 height 12
click at [93, 60] on div "Order details Collaborate Checklists 0/0 Tracking Linked Orders Timeline Order …" at bounding box center [490, 234] width 980 height 469
click at [847, 6] on button "Close" at bounding box center [861, 12] width 41 height 12
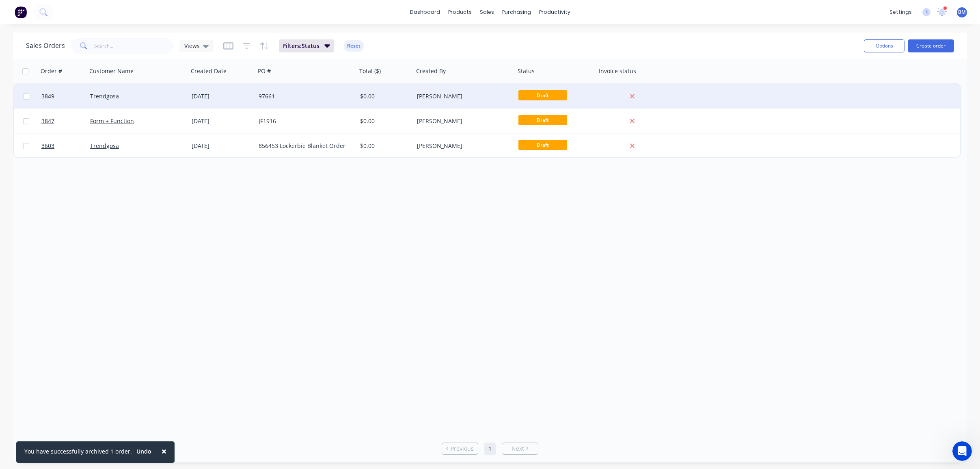
click at [246, 90] on div "[DATE]" at bounding box center [221, 96] width 67 height 24
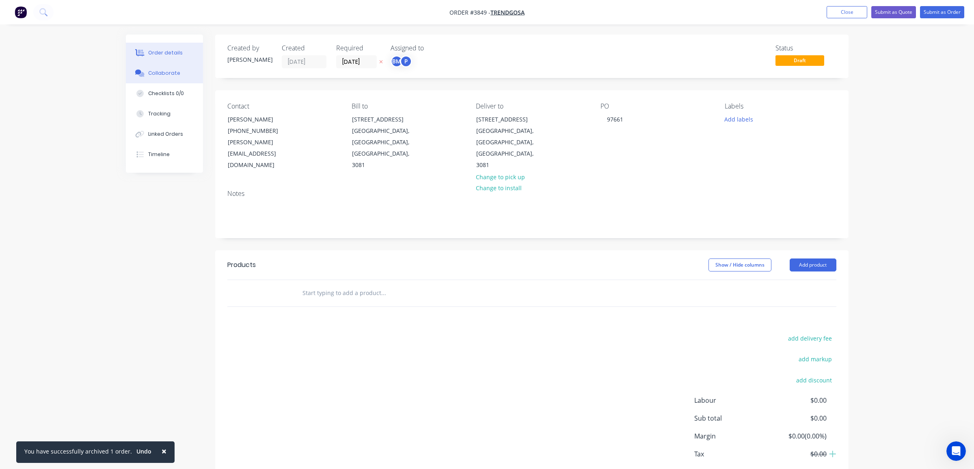
click at [151, 76] on div "Collaborate" at bounding box center [164, 72] width 32 height 7
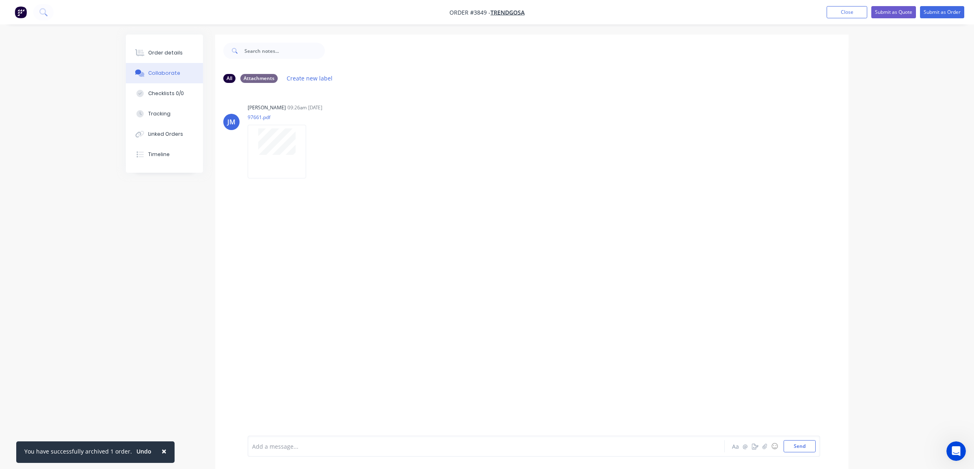
click at [152, 74] on div "Collaborate" at bounding box center [164, 72] width 32 height 7
click at [859, 11] on button "Close" at bounding box center [847, 12] width 41 height 12
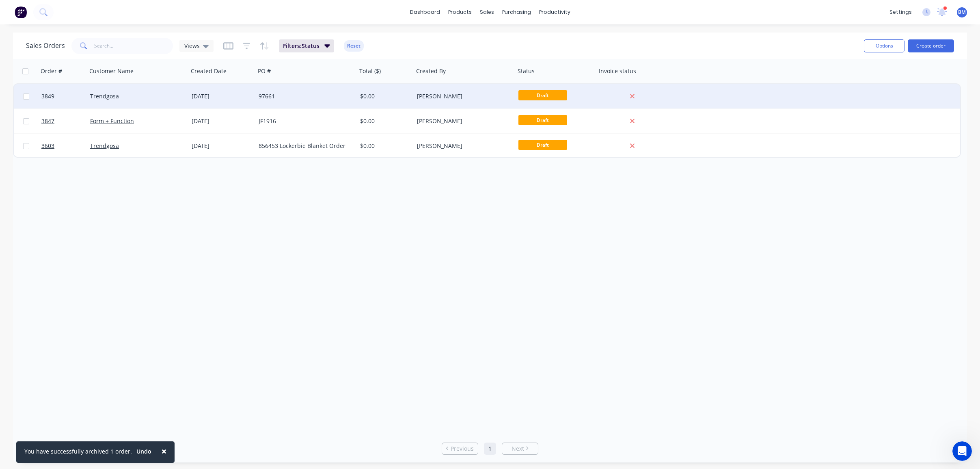
click at [137, 95] on div "Trendgosa" at bounding box center [135, 96] width 90 height 8
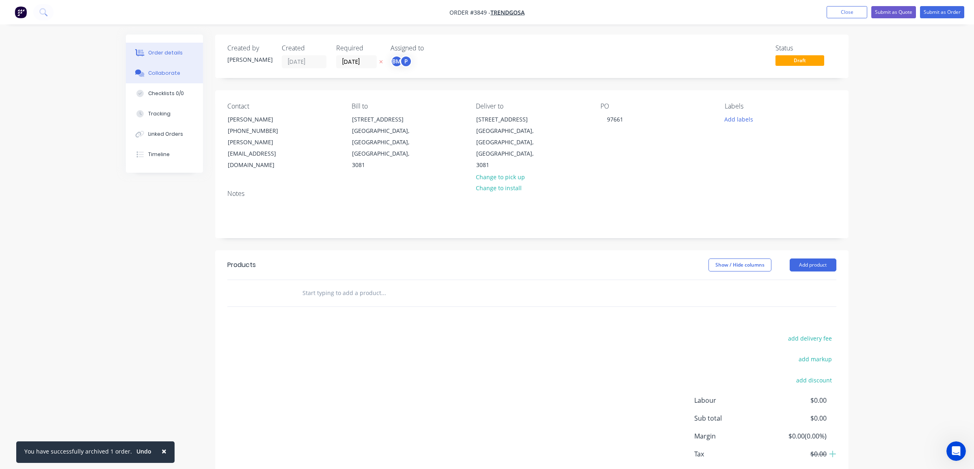
click at [143, 71] on icon at bounding box center [139, 72] width 9 height 7
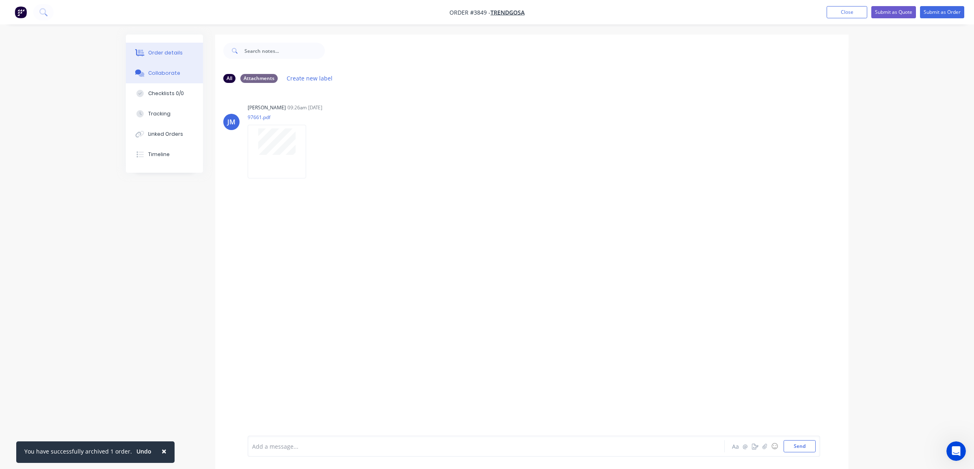
click at [161, 57] on button "Order details" at bounding box center [164, 53] width 77 height 20
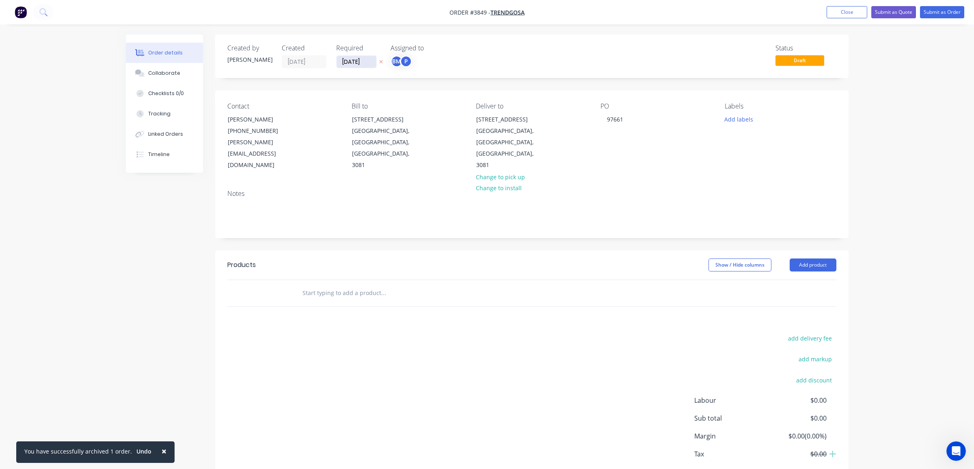
click at [353, 60] on input "[DATE]" at bounding box center [357, 62] width 40 height 12
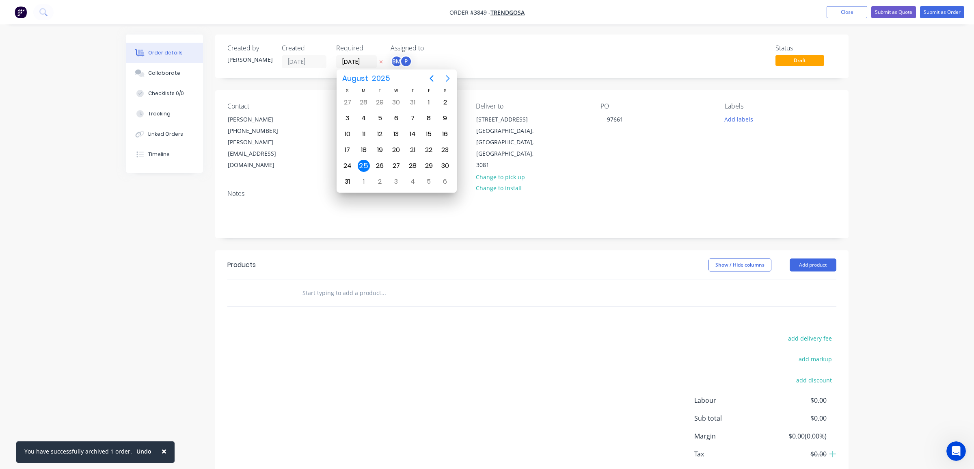
click at [451, 78] on icon "Next page" at bounding box center [448, 78] width 10 height 10
click at [364, 119] on div "8" at bounding box center [364, 118] width 12 height 12
type input "[DATE]"
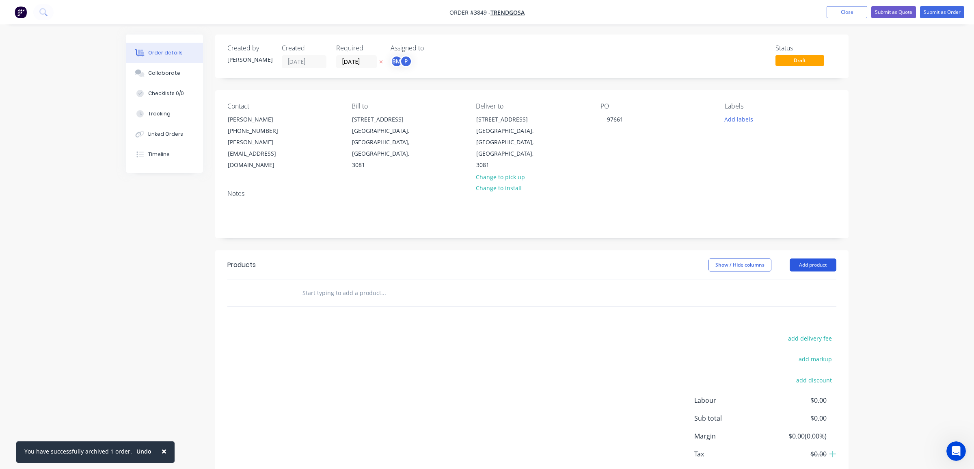
click at [822, 258] on button "Add product" at bounding box center [813, 264] width 47 height 13
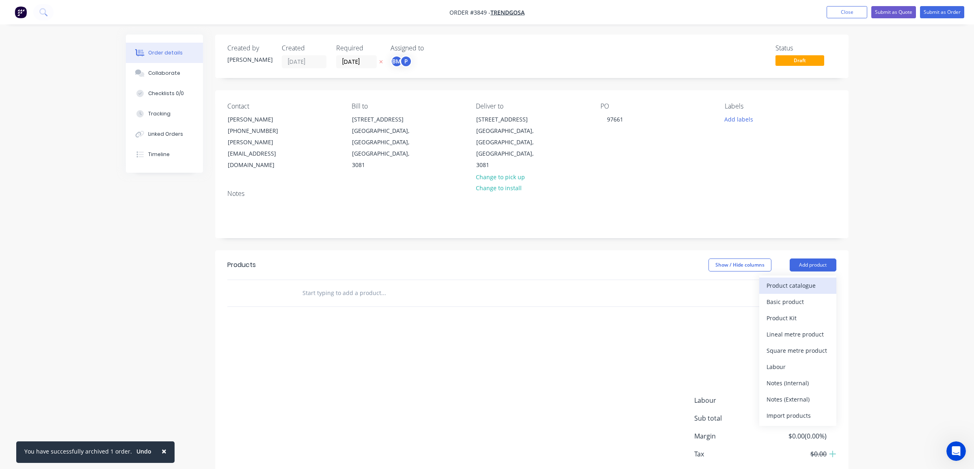
click at [815, 279] on div "Product catalogue" at bounding box center [798, 285] width 63 height 12
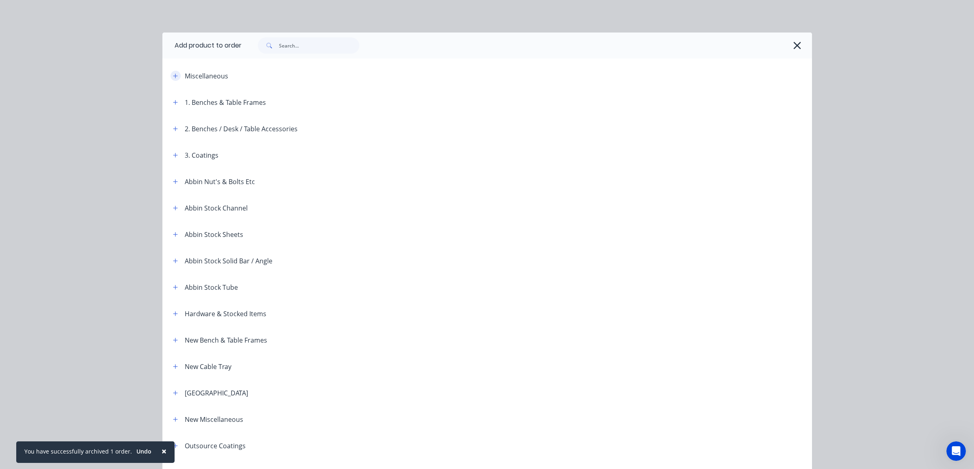
click at [173, 78] on icon "button" at bounding box center [175, 76] width 5 height 6
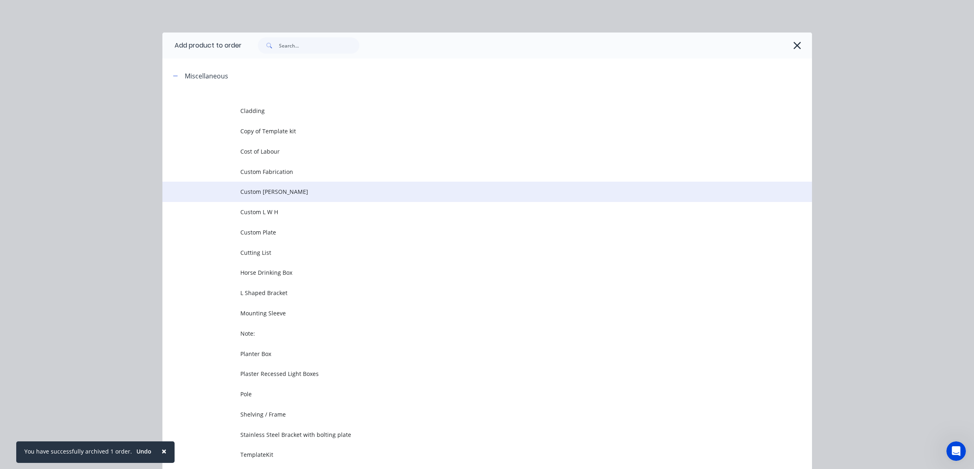
click at [241, 182] on td "Custom [PERSON_NAME]" at bounding box center [526, 192] width 572 height 20
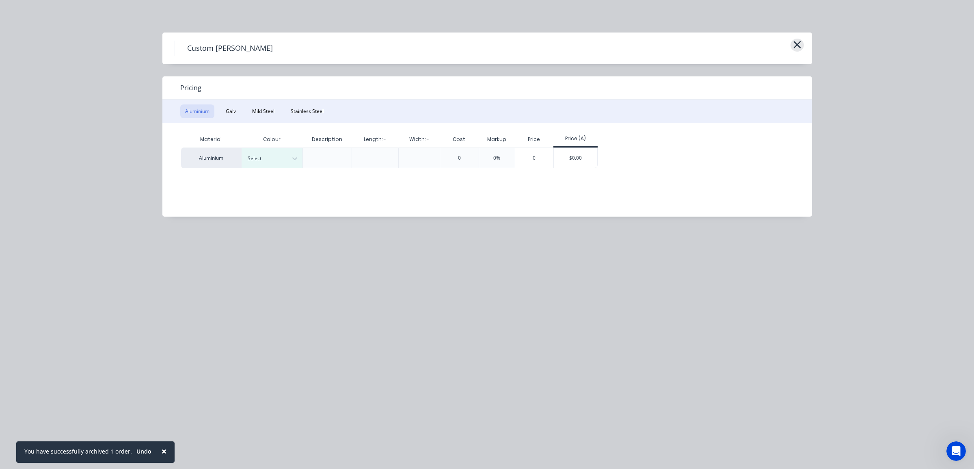
click at [795, 39] on icon "button" at bounding box center [797, 44] width 9 height 11
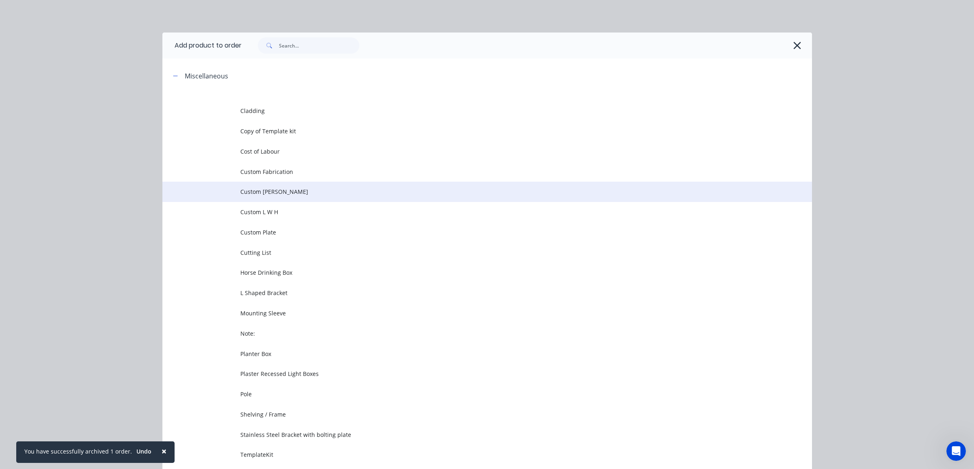
scroll to position [63, 0]
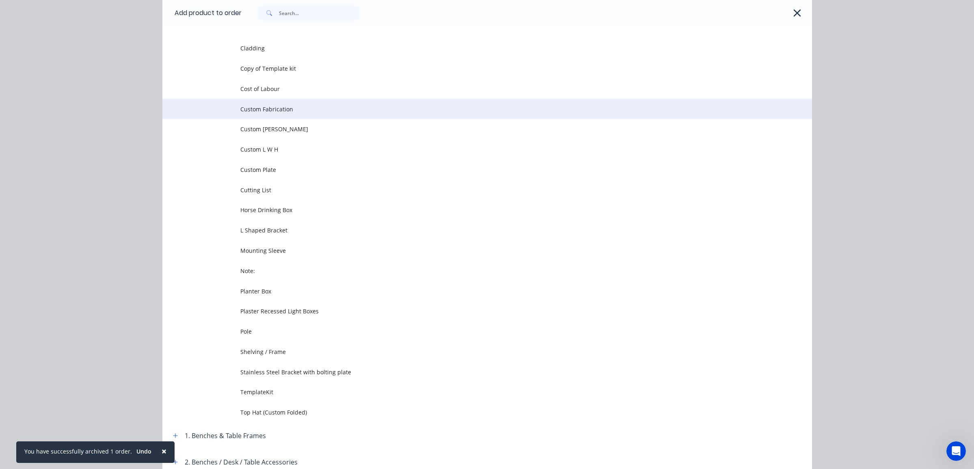
click at [350, 105] on span "Custom Fabrication" at bounding box center [468, 109] width 457 height 9
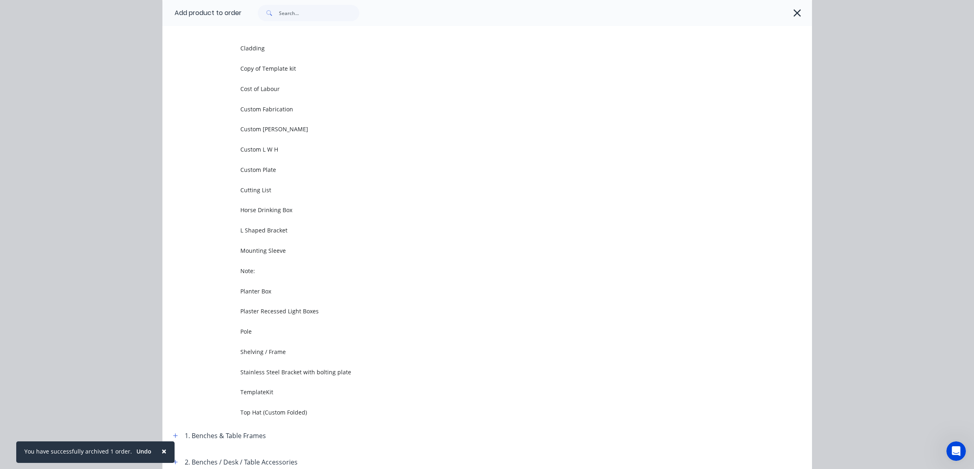
scroll to position [0, 0]
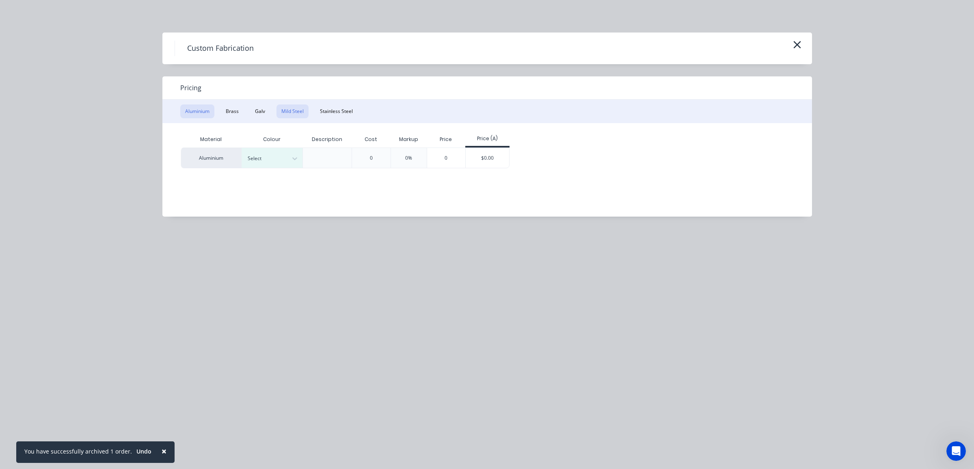
click at [279, 108] on button "Mild Steel" at bounding box center [293, 111] width 32 height 14
click at [414, 161] on div "$0.00" at bounding box center [426, 157] width 43 height 19
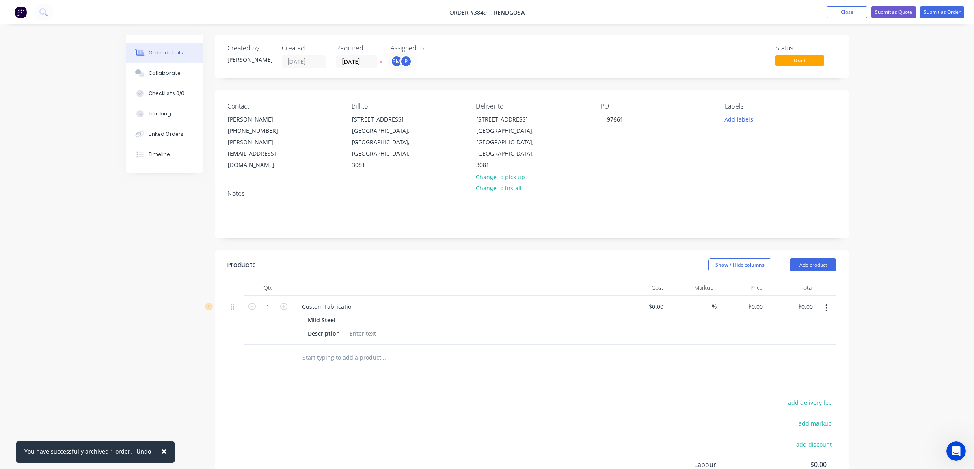
click at [311, 314] on div "Mild Steel" at bounding box center [323, 320] width 31 height 12
drag, startPoint x: 301, startPoint y: 286, endPoint x: 387, endPoint y: 275, distance: 87.2
click at [504, 300] on div "Custom Fabrication" at bounding box center [455, 306] width 318 height 12
paste div
click at [345, 397] on div "add delivery fee add markup add discount Labour $0.00 Sub total $0.00 Margin $0…" at bounding box center [531, 475] width 609 height 157
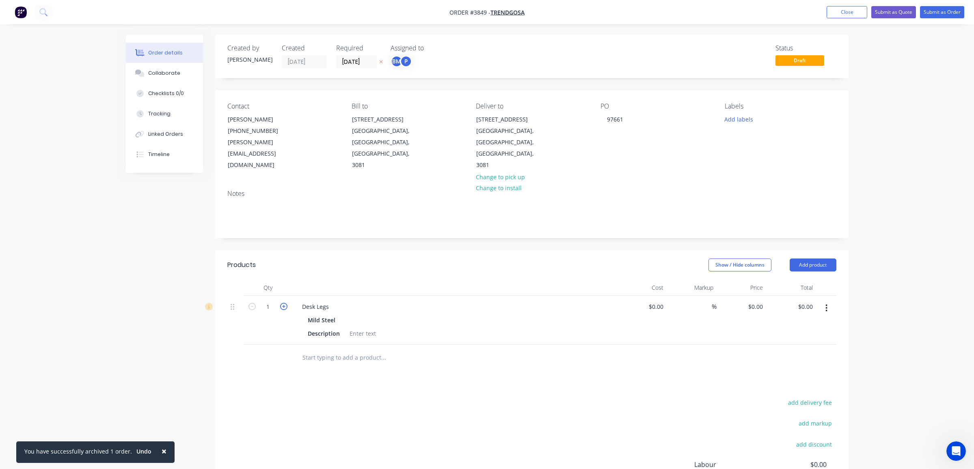
click at [283, 303] on icon "button" at bounding box center [283, 306] width 7 height 7
type input "3"
click at [280, 344] on div at bounding box center [268, 357] width 49 height 26
click at [358, 327] on div at bounding box center [362, 333] width 33 height 12
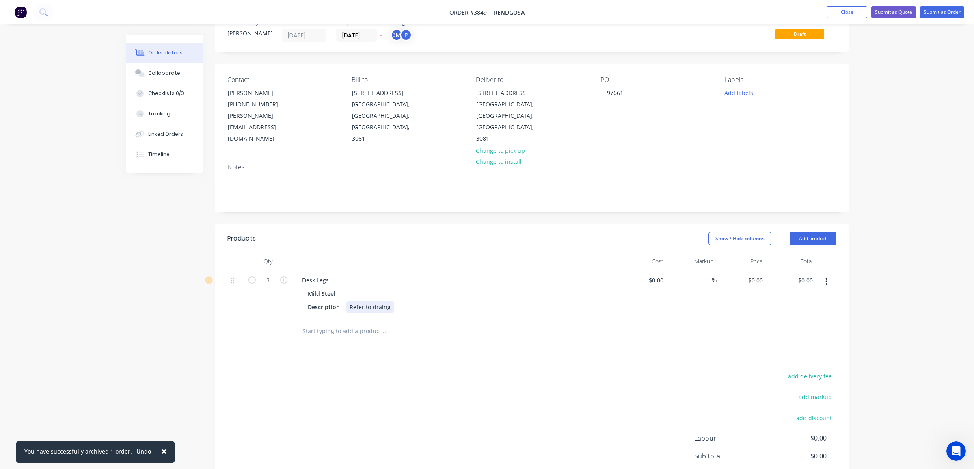
scroll to position [41, 0]
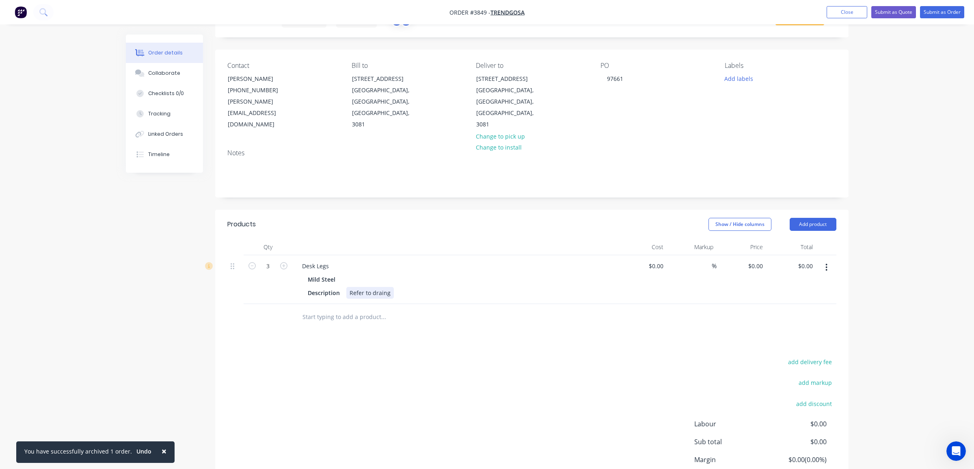
click at [379, 287] on div "Refer to draing" at bounding box center [370, 293] width 48 height 12
click at [427, 356] on div "add delivery fee add markup add discount Labour $0.00 Sub total $0.00 Margin $0…" at bounding box center [531, 434] width 609 height 157
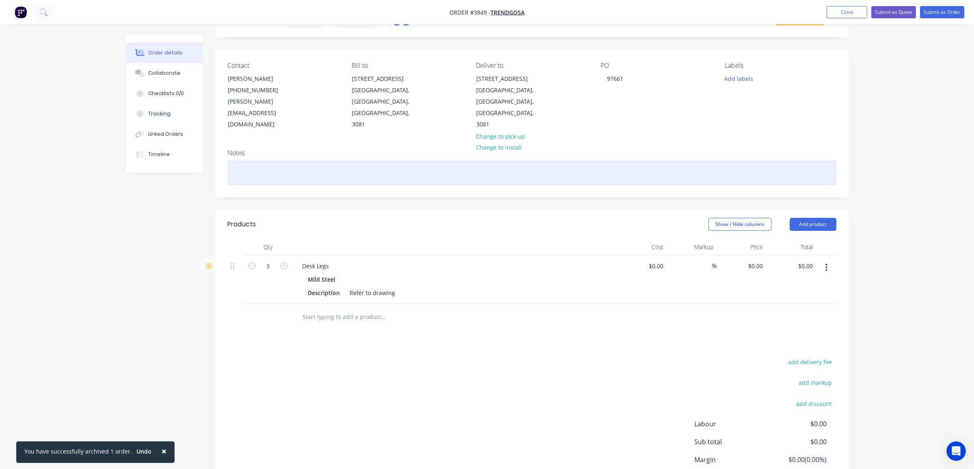
click at [246, 160] on div at bounding box center [531, 172] width 609 height 25
paste div
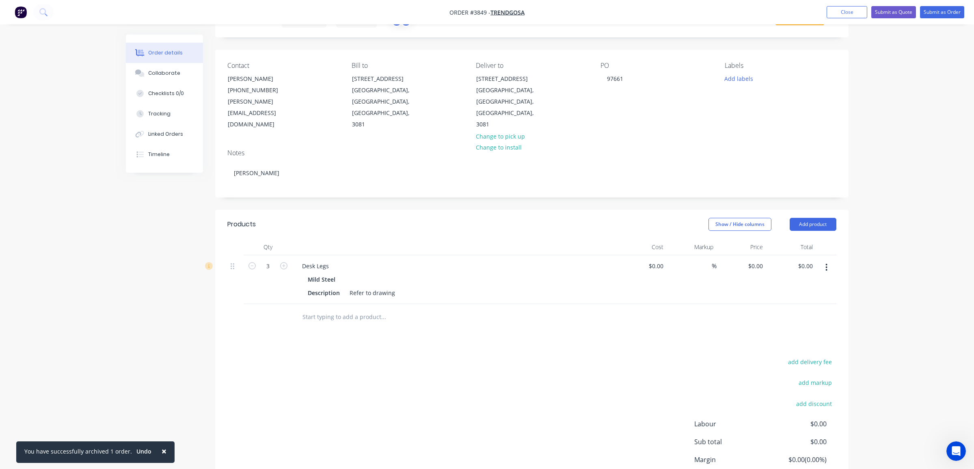
click at [322, 312] on div "Products Show / Hide columns Add product Qty Cost Markup Price Total 3 Desk Leg…" at bounding box center [531, 368] width 633 height 316
click at [337, 309] on input "text" at bounding box center [383, 317] width 162 height 16
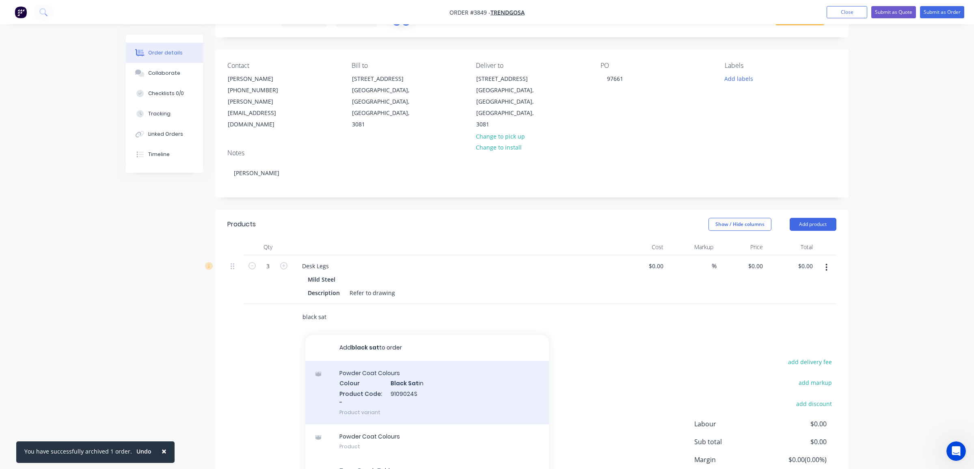
type input "black sat"
click at [352, 362] on div "Powder Coat Colours Colour Black Sat in Product Code: - 9109024S Product variant" at bounding box center [427, 392] width 244 height 63
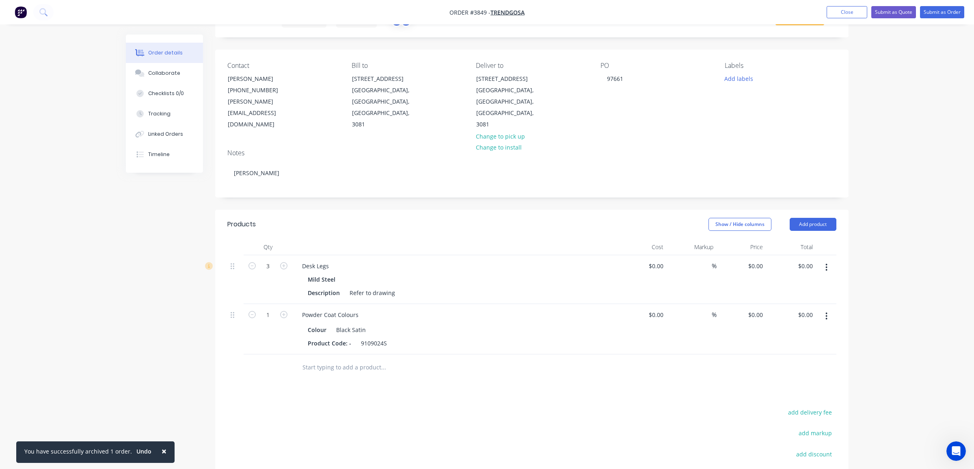
click at [164, 409] on div "Created by [PERSON_NAME] Created [DATE] Required [DATE] Assigned to BM P Status…" at bounding box center [487, 291] width 723 height 594
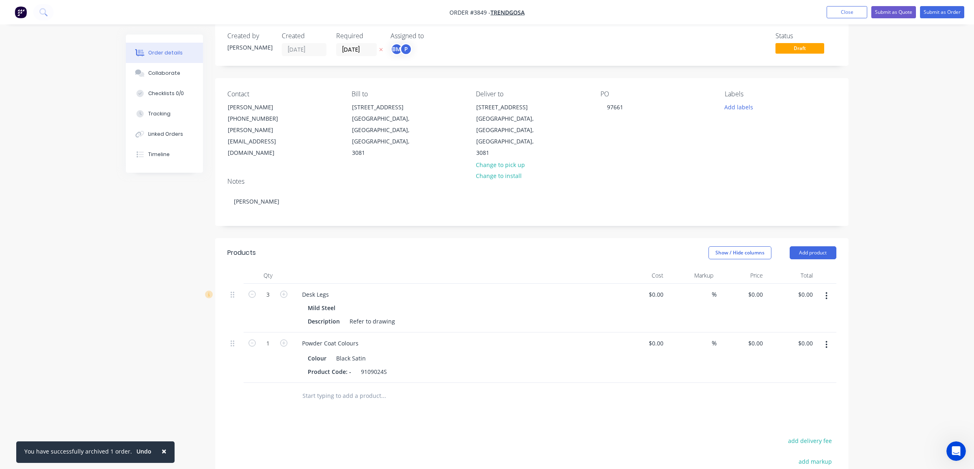
scroll to position [0, 0]
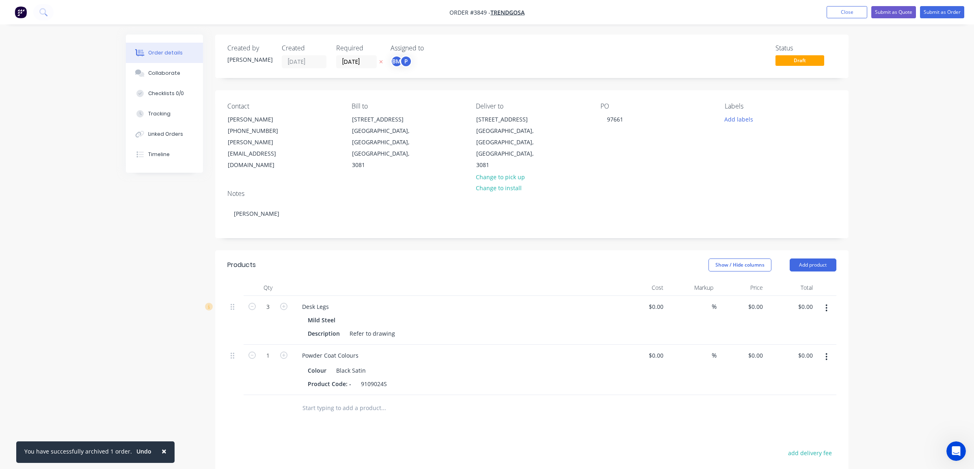
click at [405, 65] on div "P" at bounding box center [406, 61] width 12 height 12
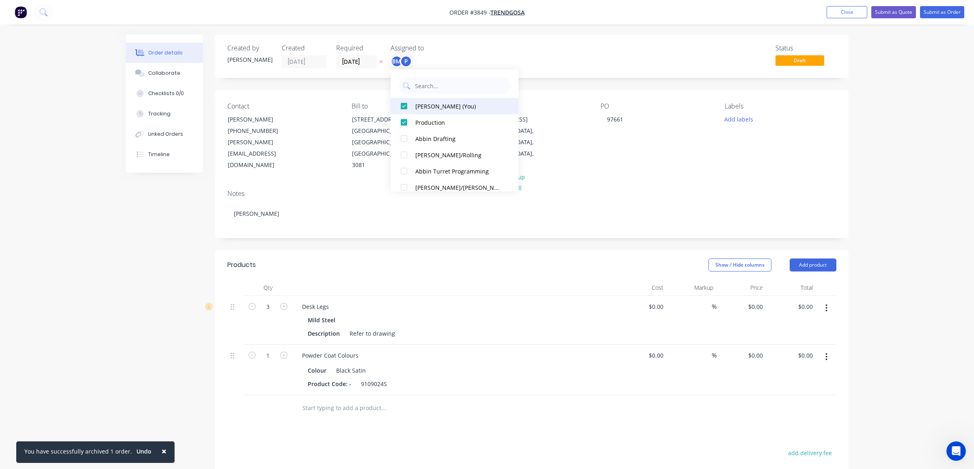
click at [435, 109] on div "[PERSON_NAME] (You)" at bounding box center [458, 106] width 86 height 9
click at [597, 31] on div "Order details Collaborate Checklists 0/0 Tracking Linked Orders Timeline Order …" at bounding box center [487, 314] width 974 height 628
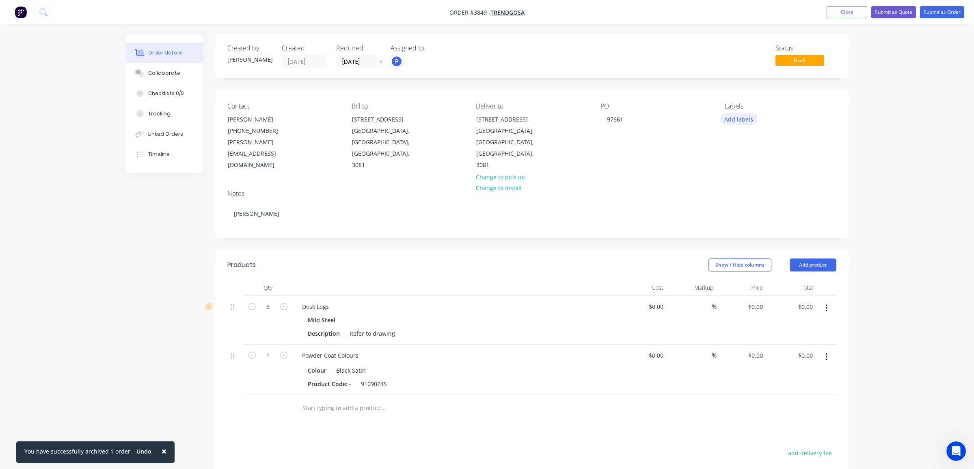
click at [742, 117] on button "Add labels" at bounding box center [738, 118] width 37 height 11
click at [769, 197] on div "A-Other edit" at bounding box center [786, 192] width 106 height 16
click at [766, 210] on div "A1-Cutting (Saw)" at bounding box center [770, 207] width 46 height 9
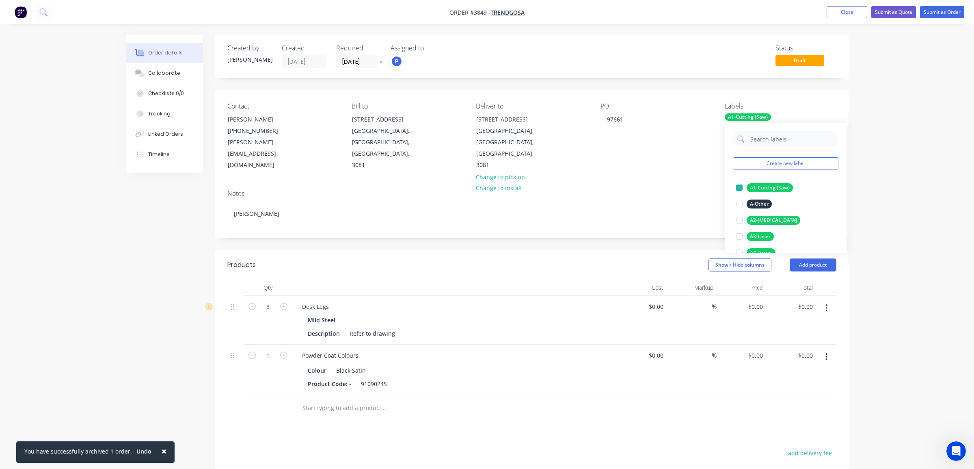
scroll to position [244, 0]
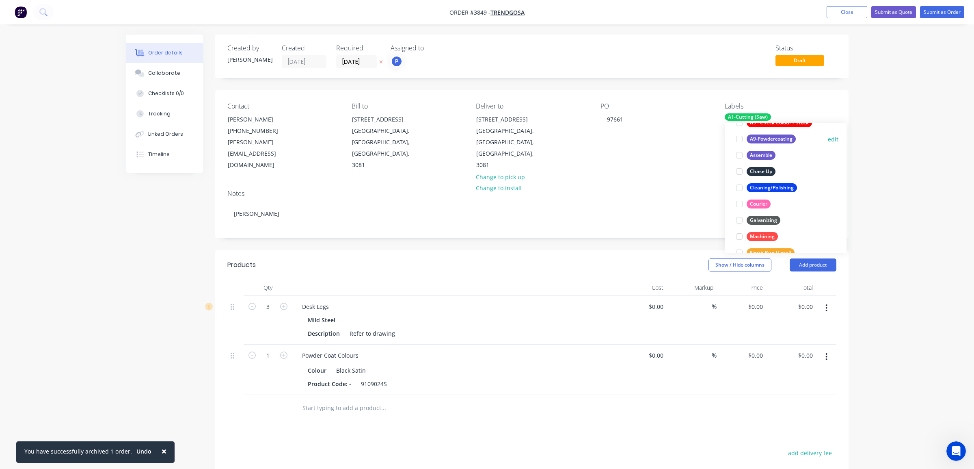
click at [775, 137] on div "A9-Powdercoating" at bounding box center [771, 138] width 49 height 9
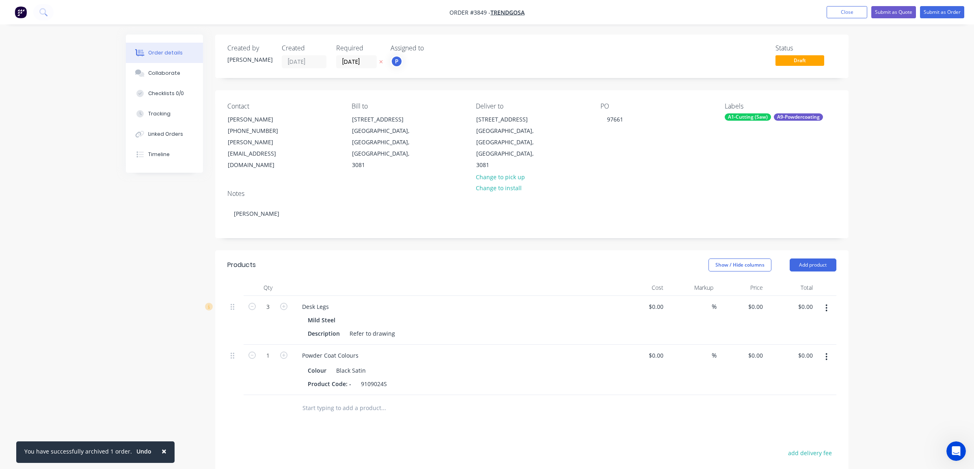
click at [885, 173] on div "Order details Collaborate Checklists 0/0 Tracking Linked Orders Timeline Order …" at bounding box center [487, 314] width 974 height 628
click at [946, 9] on button "Submit as Order" at bounding box center [942, 12] width 44 height 12
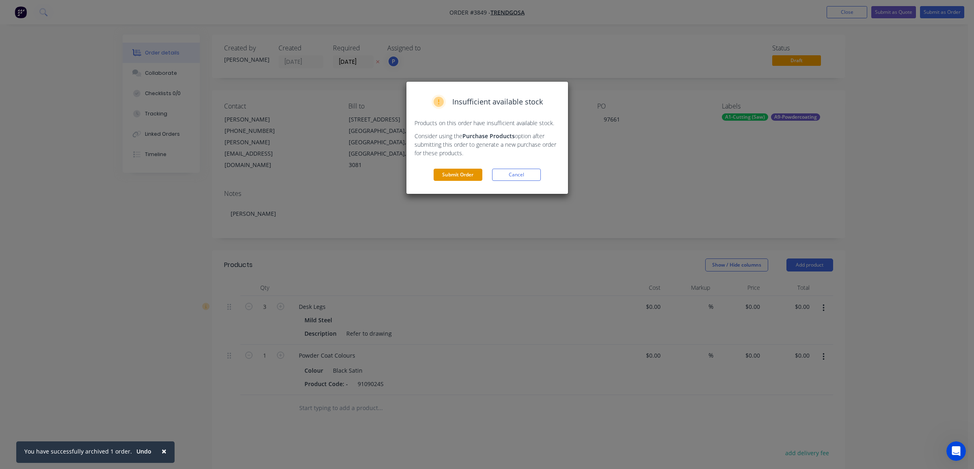
click at [447, 172] on button "Submit Order" at bounding box center [458, 175] width 49 height 12
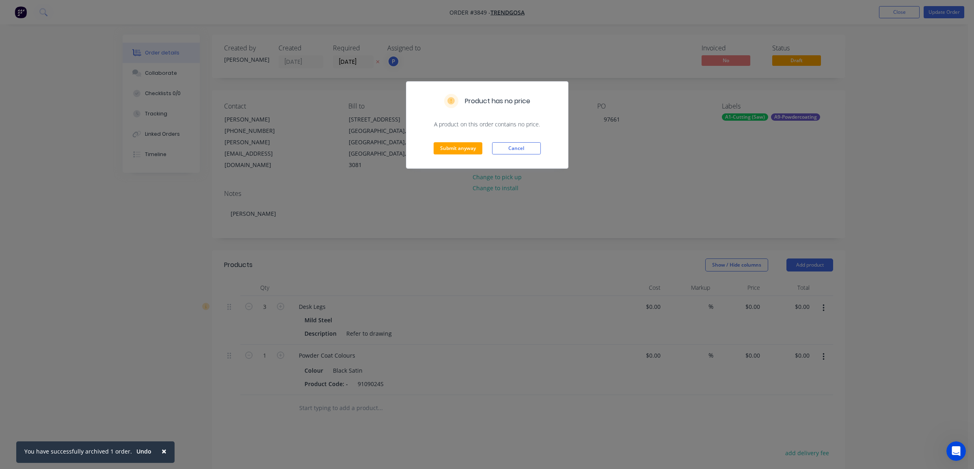
drag, startPoint x: 436, startPoint y: 236, endPoint x: 403, endPoint y: 243, distance: 34.2
drag, startPoint x: 403, startPoint y: 243, endPoint x: 470, endPoint y: 145, distance: 119.2
click at [470, 145] on button "Submit anyway" at bounding box center [458, 148] width 49 height 12
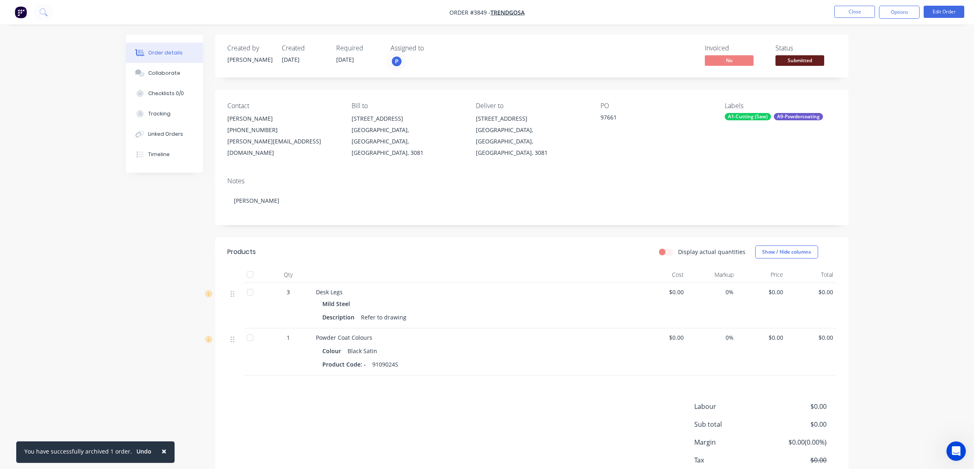
click at [764, 114] on div "A1-Cutting (Saw)" at bounding box center [748, 116] width 46 height 7
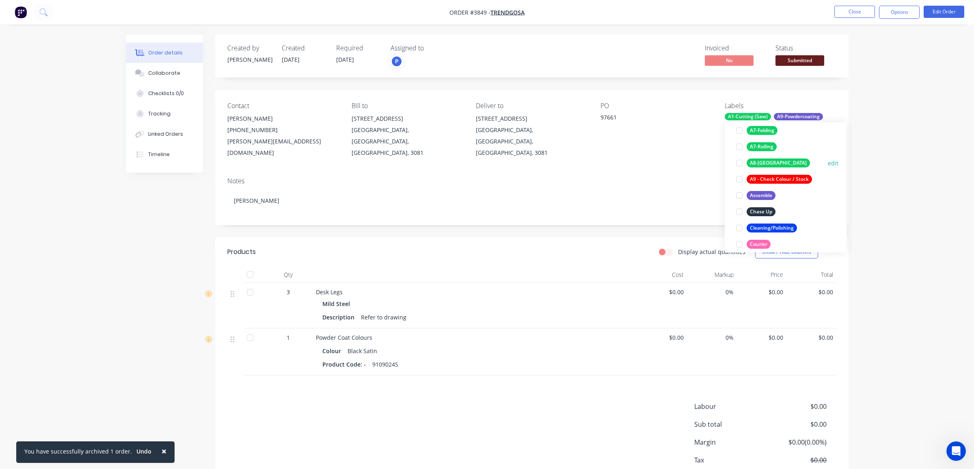
click at [772, 163] on div "A8-[GEOGRAPHIC_DATA]" at bounding box center [778, 162] width 63 height 9
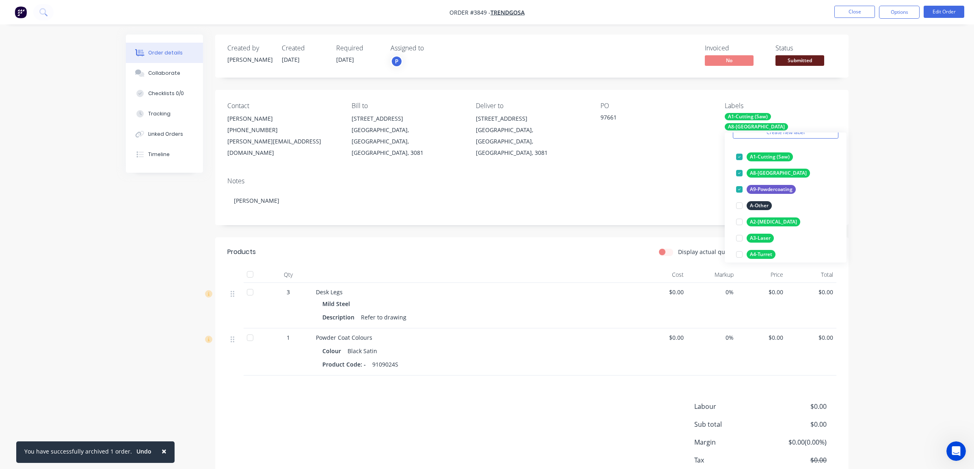
click at [899, 112] on div "Order details Collaborate Checklists 0/0 Tracking Linked Orders Timeline Order …" at bounding box center [487, 260] width 974 height 520
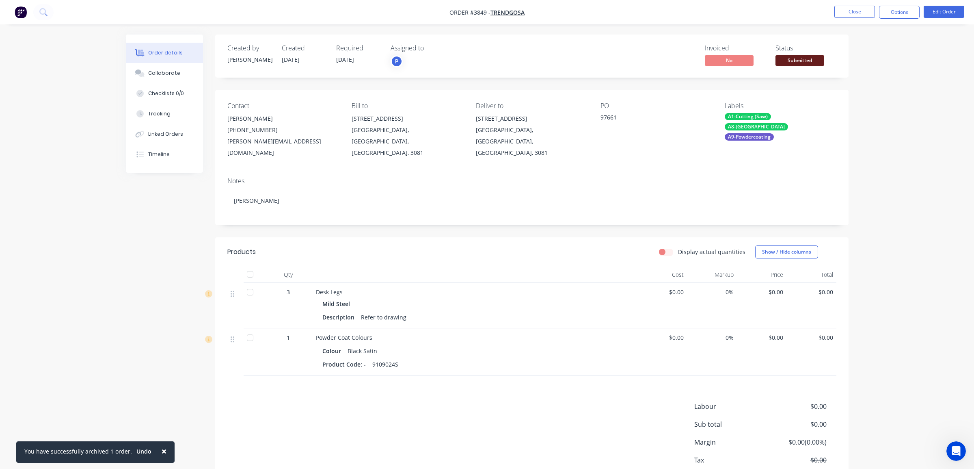
click at [156, 452] on button "×" at bounding box center [163, 450] width 21 height 19
click at [927, 177] on div "Order details Collaborate Checklists 0/0 Tracking Linked Orders Timeline Order …" at bounding box center [487, 260] width 974 height 520
click at [898, 19] on nav "Order #3849 - Trendgosa Close Options Edit Order" at bounding box center [487, 12] width 974 height 24
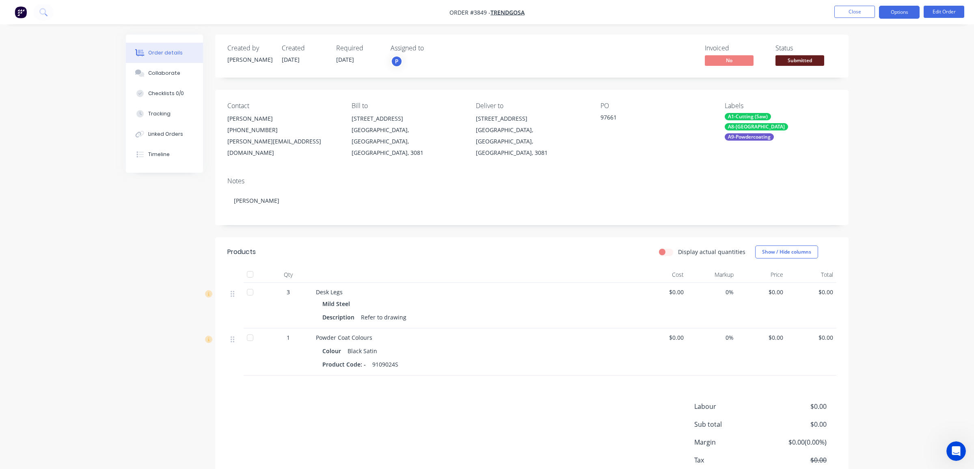
click at [899, 17] on button "Options" at bounding box center [899, 12] width 41 height 13
click at [878, 99] on div "Work Order" at bounding box center [875, 98] width 75 height 12
click at [880, 81] on div "Without pricing" at bounding box center [875, 82] width 75 height 12
click at [799, 63] on span "Submitted" at bounding box center [800, 60] width 49 height 10
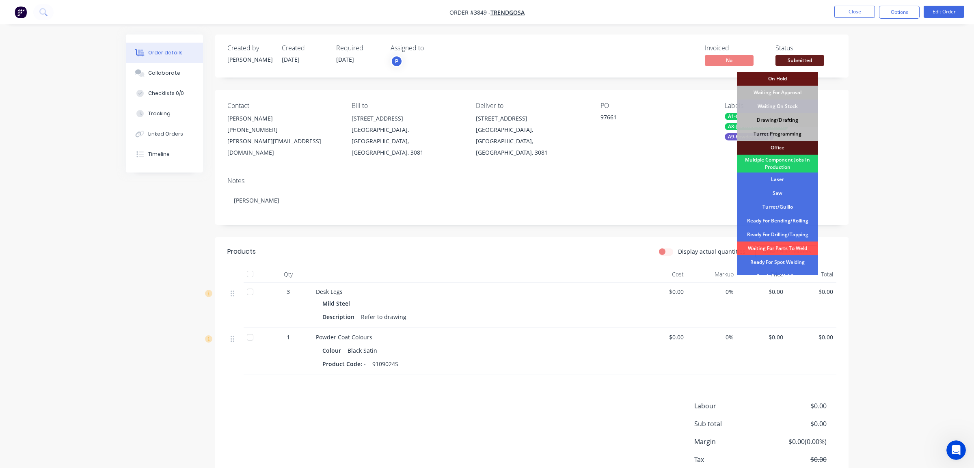
click at [786, 118] on div "Drawing/Drafting" at bounding box center [777, 120] width 81 height 14
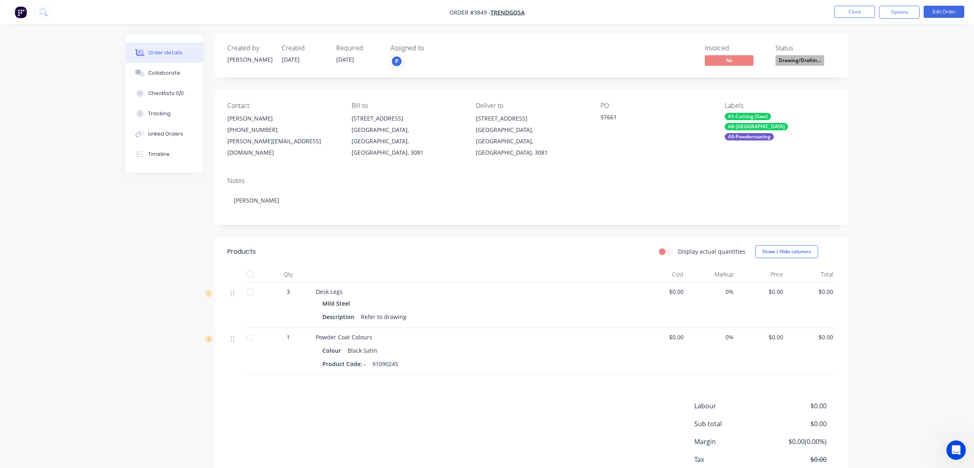
click at [962, 140] on div "Order details Collaborate Checklists 0/0 Tracking Linked Orders Timeline Order …" at bounding box center [487, 260] width 974 height 520
click at [859, 7] on button "Close" at bounding box center [854, 12] width 41 height 12
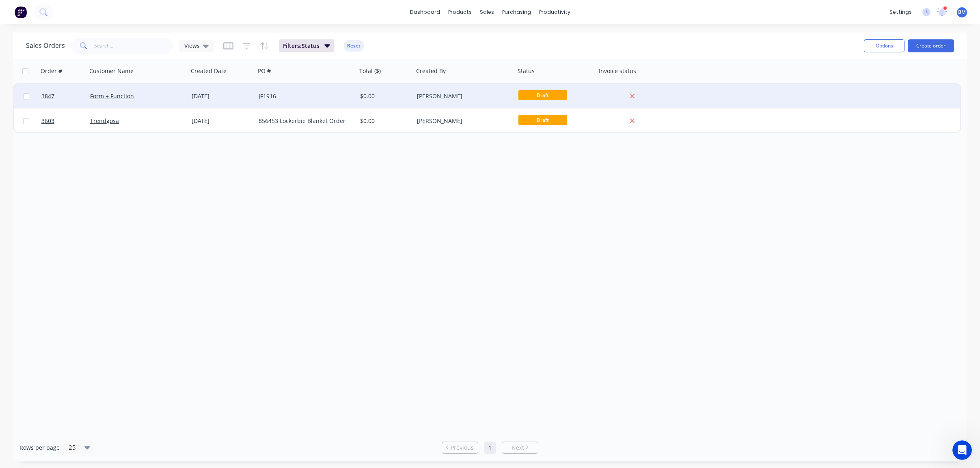
click at [265, 99] on div "JF1916" at bounding box center [304, 96] width 90 height 8
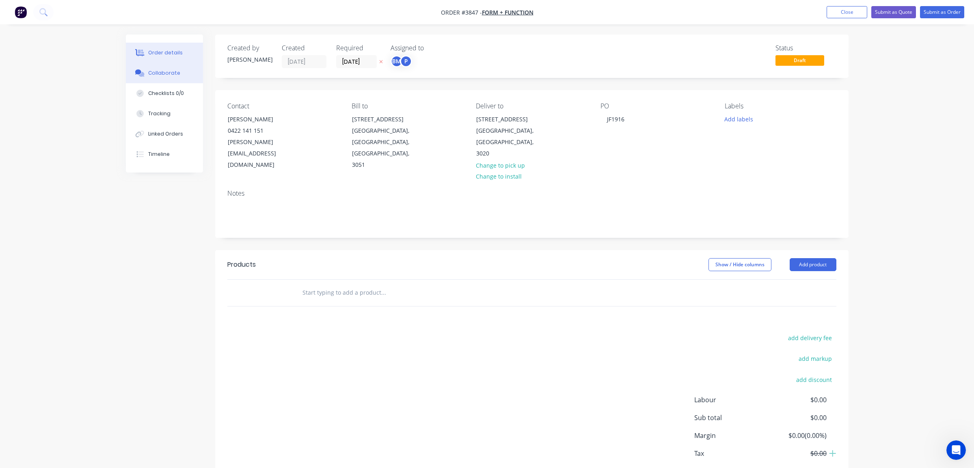
click at [145, 78] on button "Collaborate" at bounding box center [164, 73] width 77 height 20
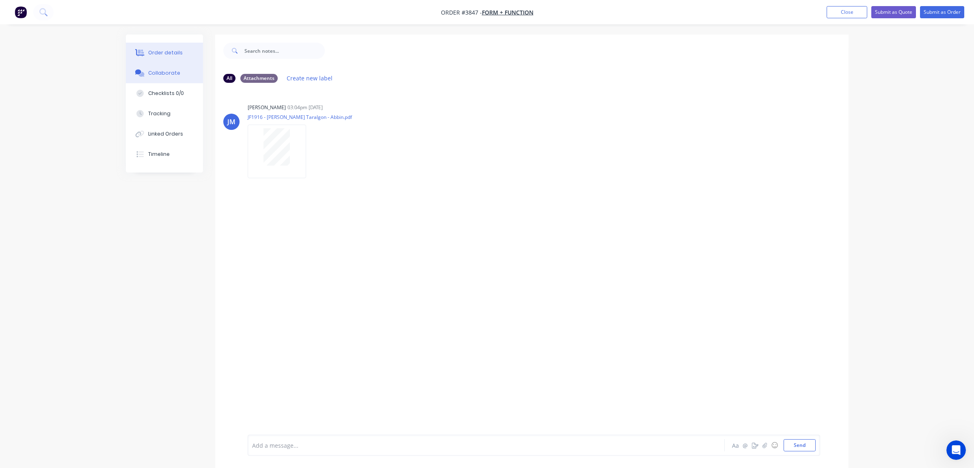
click at [144, 50] on icon at bounding box center [139, 52] width 9 height 7
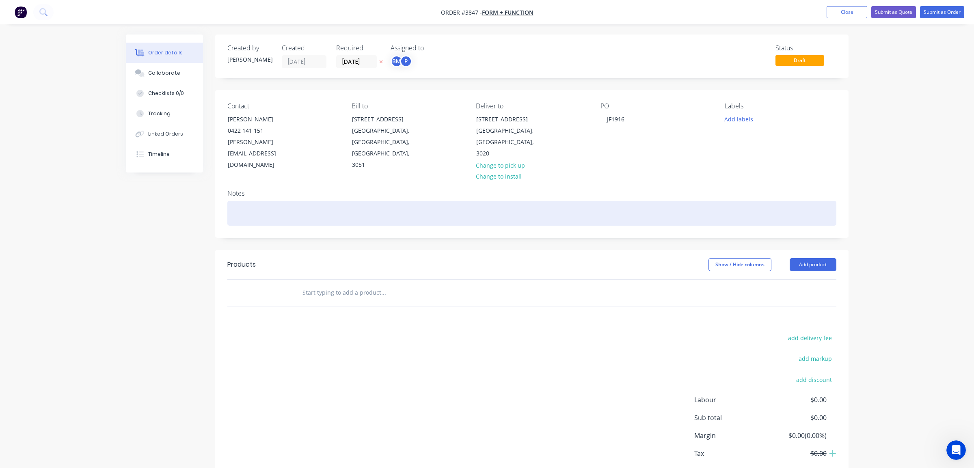
click at [415, 201] on div at bounding box center [531, 213] width 609 height 25
paste div
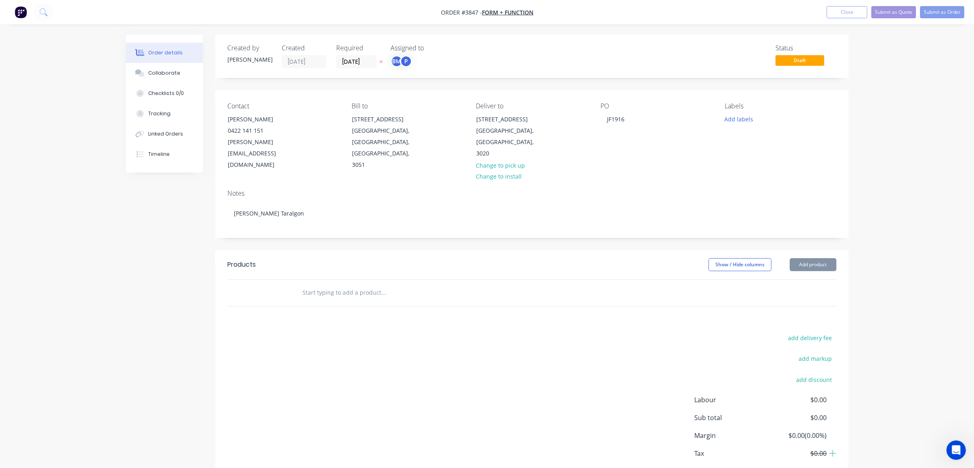
click at [391, 389] on div "add delivery fee add markup add discount Labour $0.00 Sub total $0.00 Margin $0…" at bounding box center [531, 411] width 609 height 157
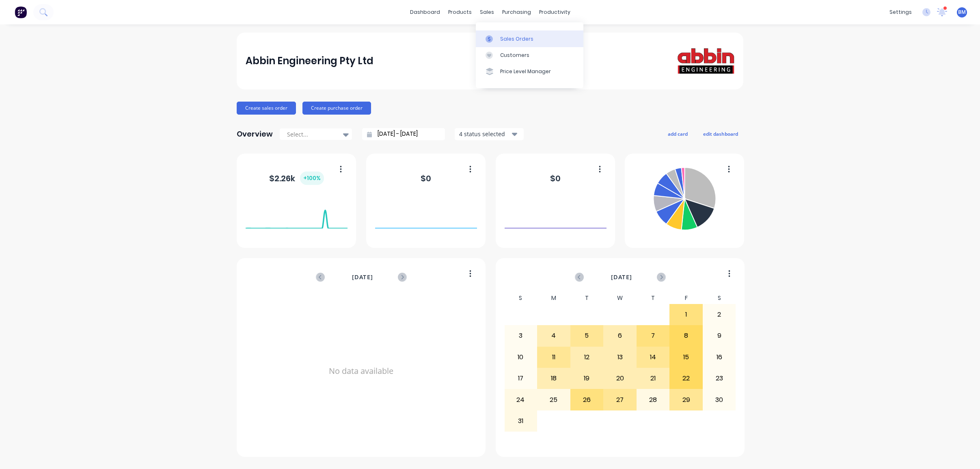
click at [484, 35] on link "Sales Orders" at bounding box center [530, 38] width 108 height 16
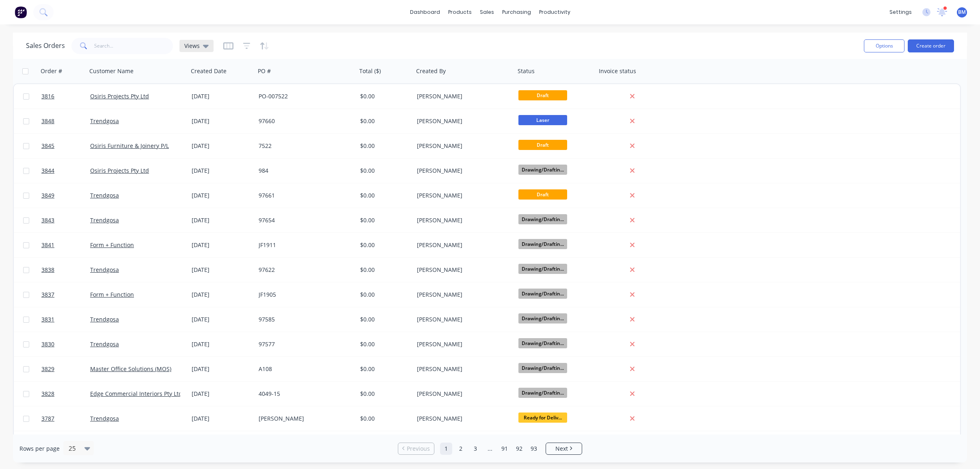
click at [192, 45] on span "Views" at bounding box center [191, 45] width 15 height 9
click at [192, 129] on button "drafts" at bounding box center [228, 131] width 93 height 9
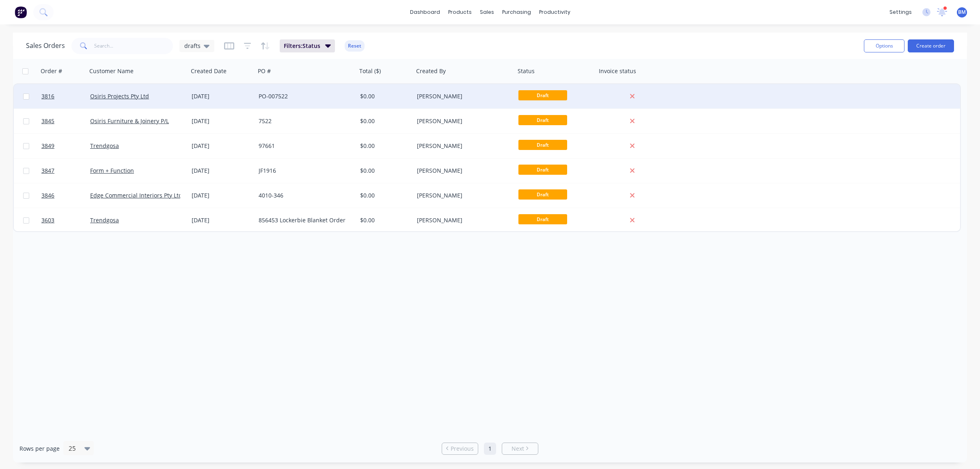
click at [176, 90] on div "Osiris Projects Pty Ltd" at bounding box center [138, 96] width 102 height 24
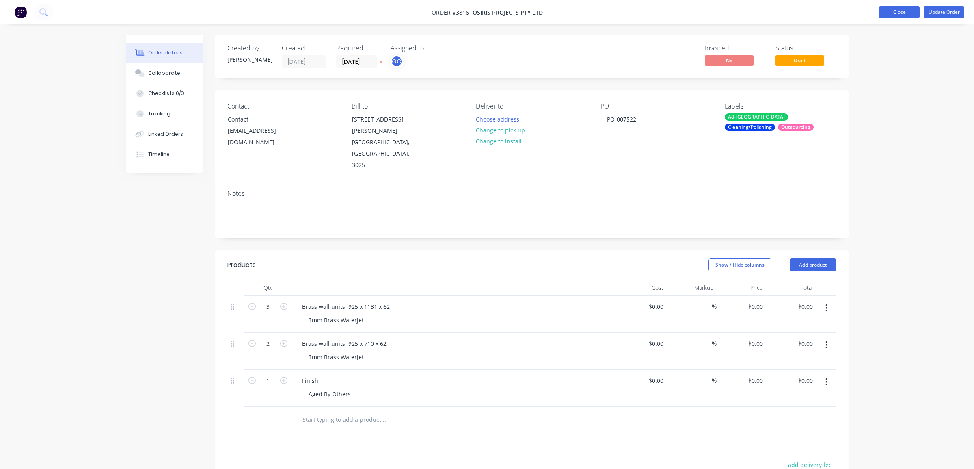
click at [896, 15] on button "Close" at bounding box center [899, 12] width 41 height 12
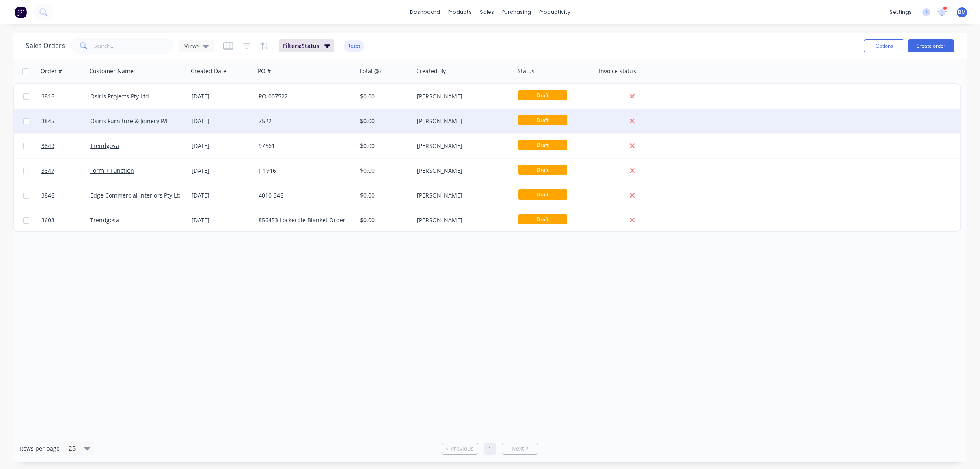
click at [208, 118] on div "[DATE]" at bounding box center [222, 121] width 61 height 8
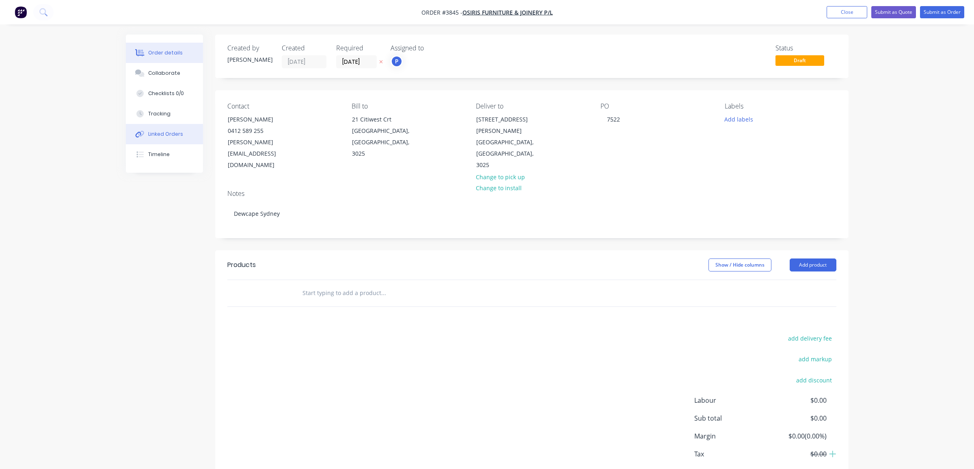
click at [163, 137] on div "Linked Orders" at bounding box center [165, 133] width 35 height 7
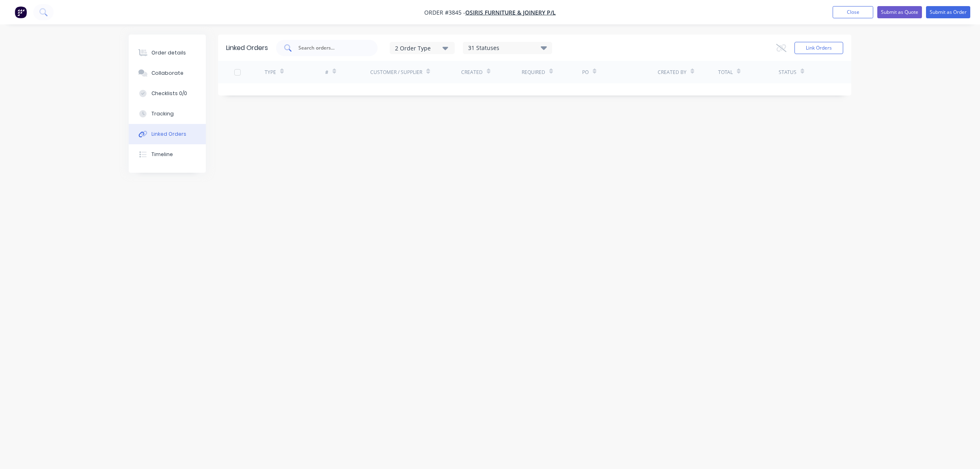
click at [323, 50] on input "text" at bounding box center [331, 48] width 67 height 8
type input "3816"
click at [821, 50] on button "Link Orders" at bounding box center [819, 48] width 49 height 12
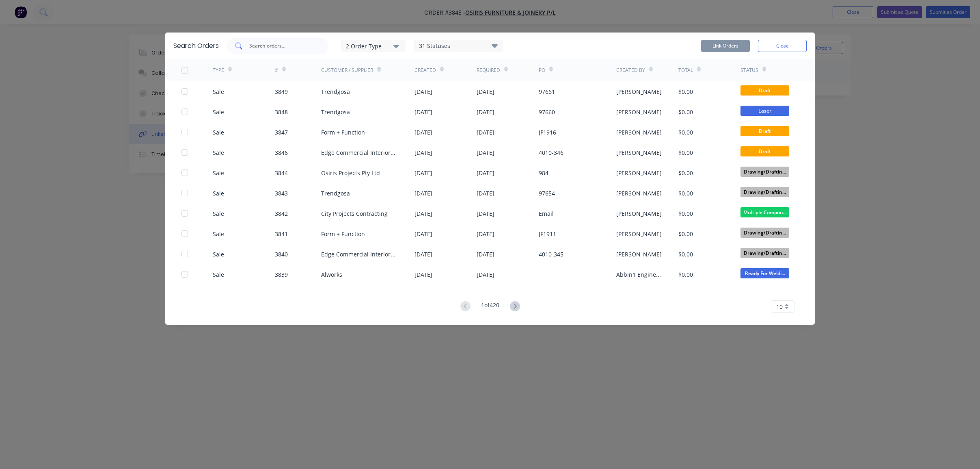
click at [283, 48] on input "text" at bounding box center [282, 46] width 67 height 8
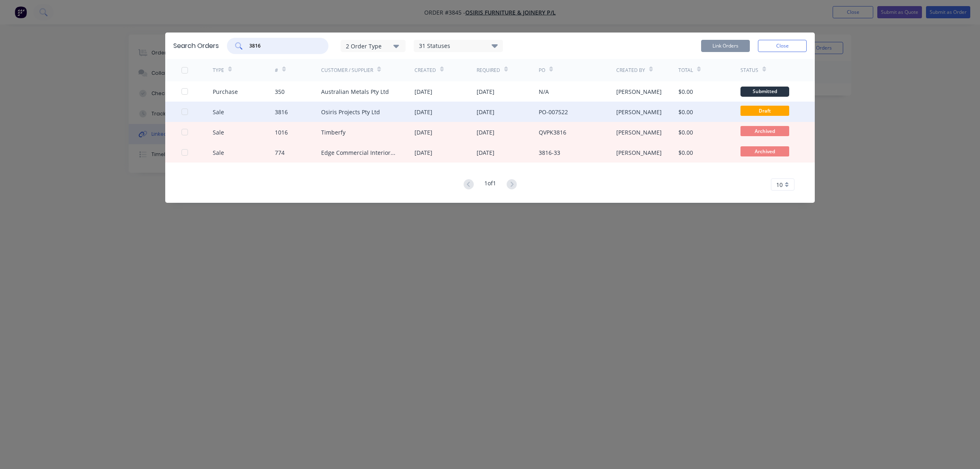
type input "3816"
click at [599, 108] on div "PO-007522" at bounding box center [578, 112] width 78 height 20
click at [187, 111] on div at bounding box center [185, 112] width 16 height 16
click at [726, 43] on button "Link Orders" at bounding box center [725, 46] width 49 height 12
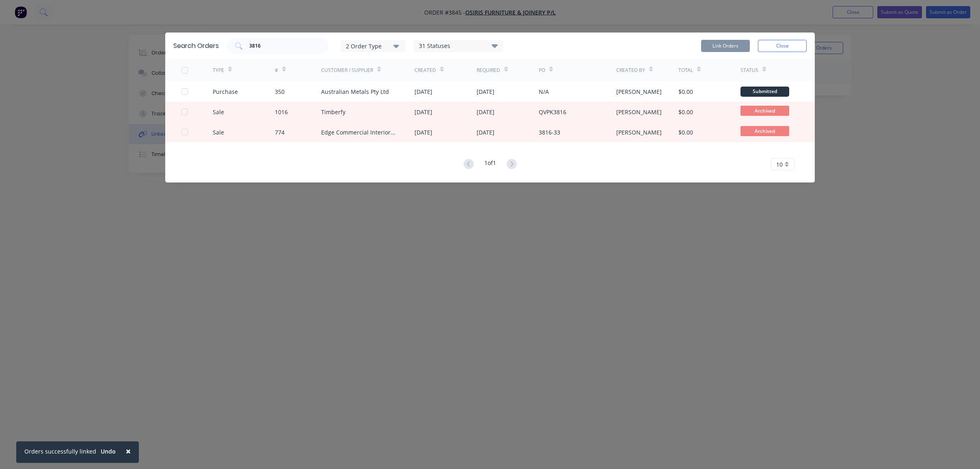
click at [439, 257] on div "Search Orders 3816 2 Order Type 31 Statuses Sales Order Status All Archived Dra…" at bounding box center [490, 234] width 980 height 469
click at [800, 42] on button "Close" at bounding box center [782, 46] width 49 height 12
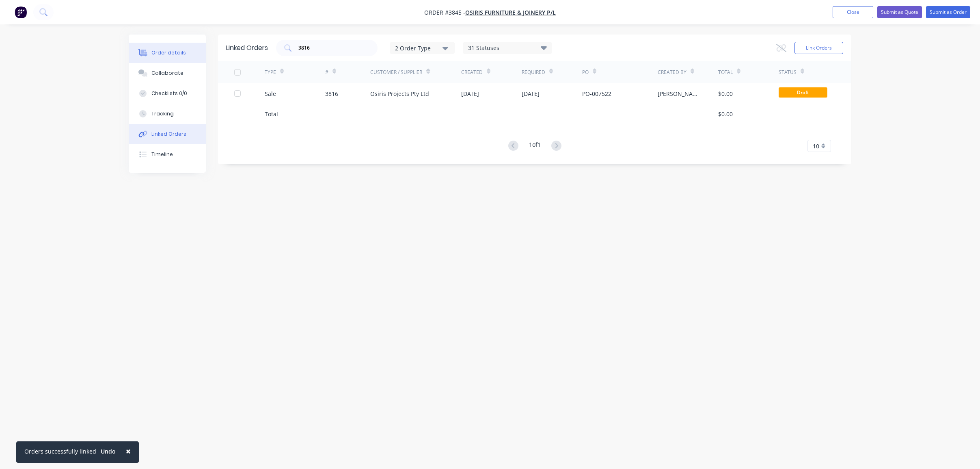
click at [169, 54] on div "Order details" at bounding box center [168, 52] width 35 height 7
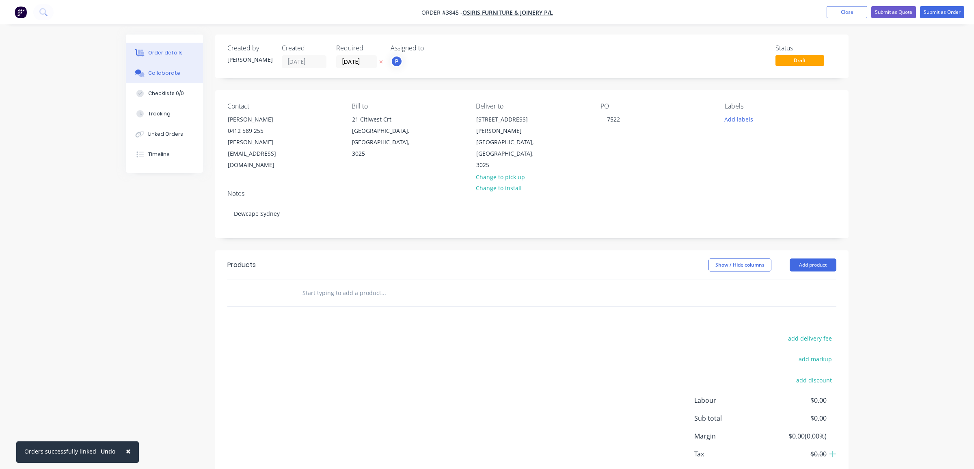
click at [163, 75] on div "Collaborate" at bounding box center [164, 72] width 32 height 7
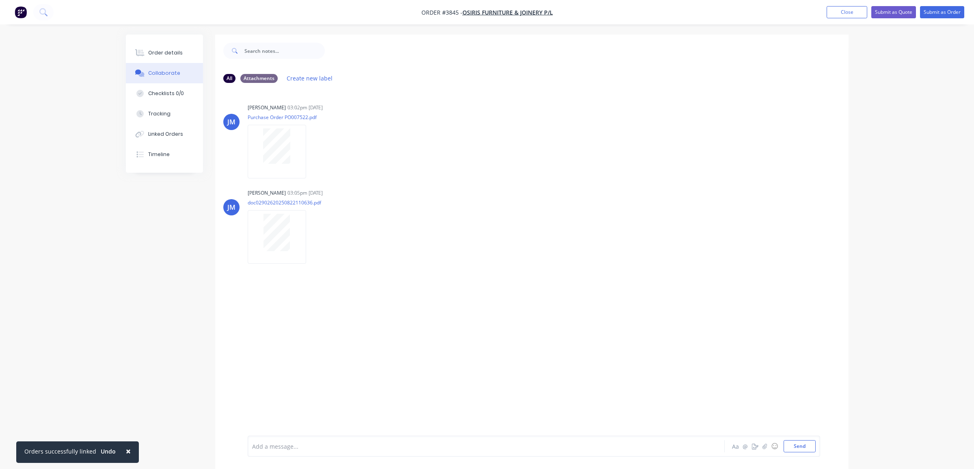
click at [179, 0] on html "Order #3845 - Osiris Furniture & Joinery P/L Add product Close Submit as Quote …" at bounding box center [487, 240] width 974 height 481
click at [311, 145] on div "Labels Download Delete" at bounding box center [322, 151] width 149 height 61
click at [312, 150] on icon "button" at bounding box center [313, 151] width 2 height 9
click at [336, 176] on button "Download" at bounding box center [365, 173] width 91 height 18
click at [313, 234] on icon "button" at bounding box center [313, 236] width 2 height 7
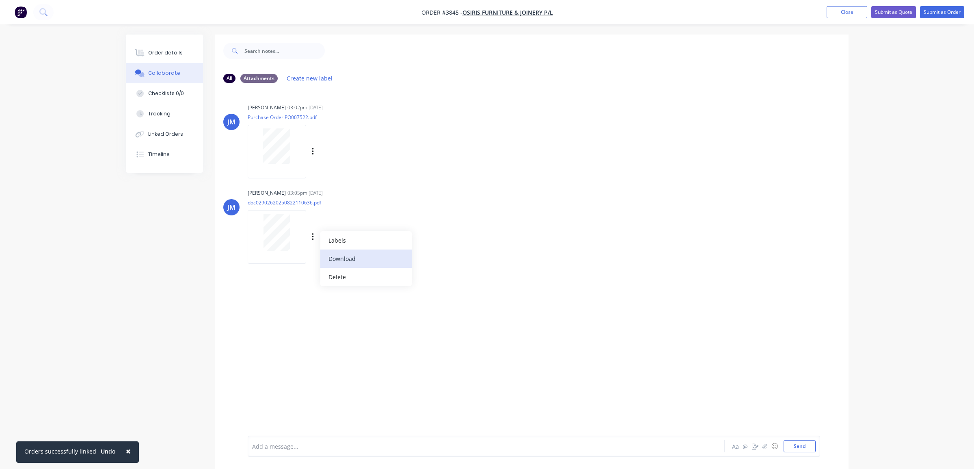
click at [330, 258] on button "Download" at bounding box center [365, 258] width 91 height 18
